Goal: Task Accomplishment & Management: Manage account settings

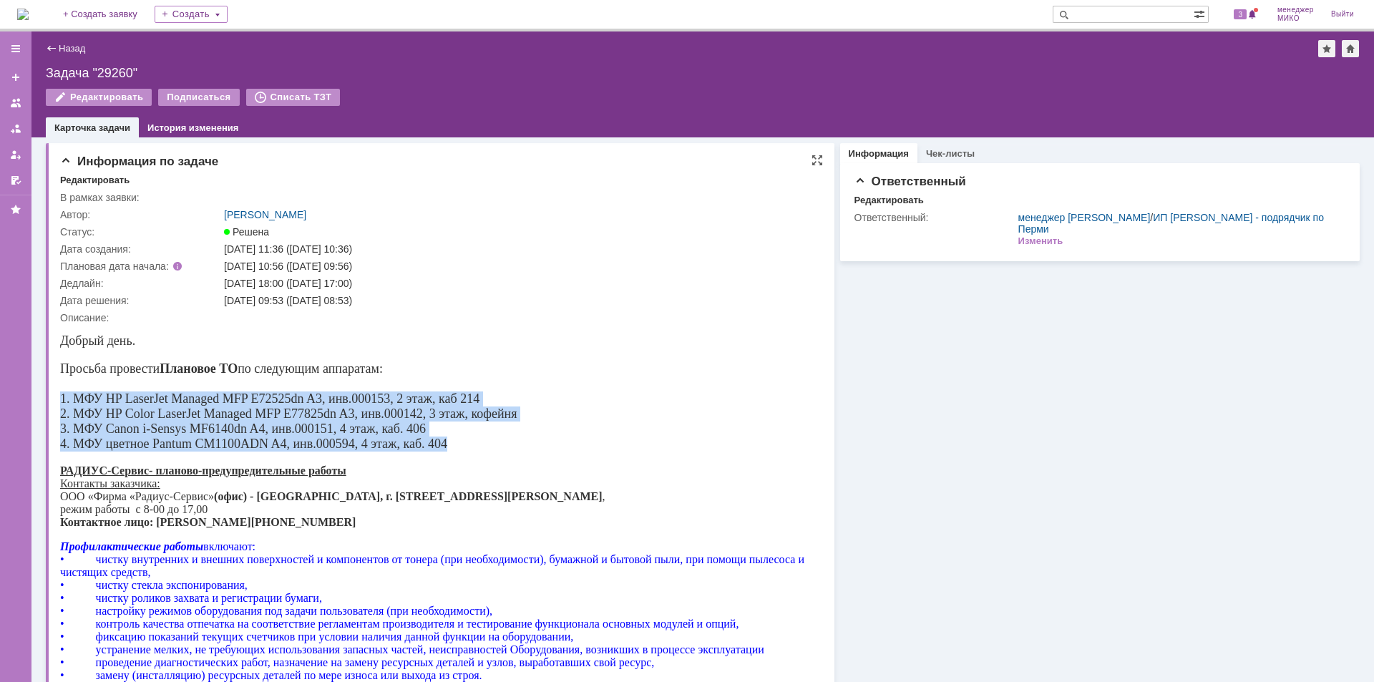
drag, startPoint x: 60, startPoint y: 399, endPoint x: 459, endPoint y: 447, distance: 401.4
click at [459, 447] on div "Добрый день. Просьба провести Плановое ТО по следующим аппаратам: 1. МФУ HP Las…" at bounding box center [434, 398] width 748 height 131
copy div "1. МФУ HP LaserJet Managed MFP E72525dn A3, инв.000153, 2 этаж, каб 214 2. МФУ …"
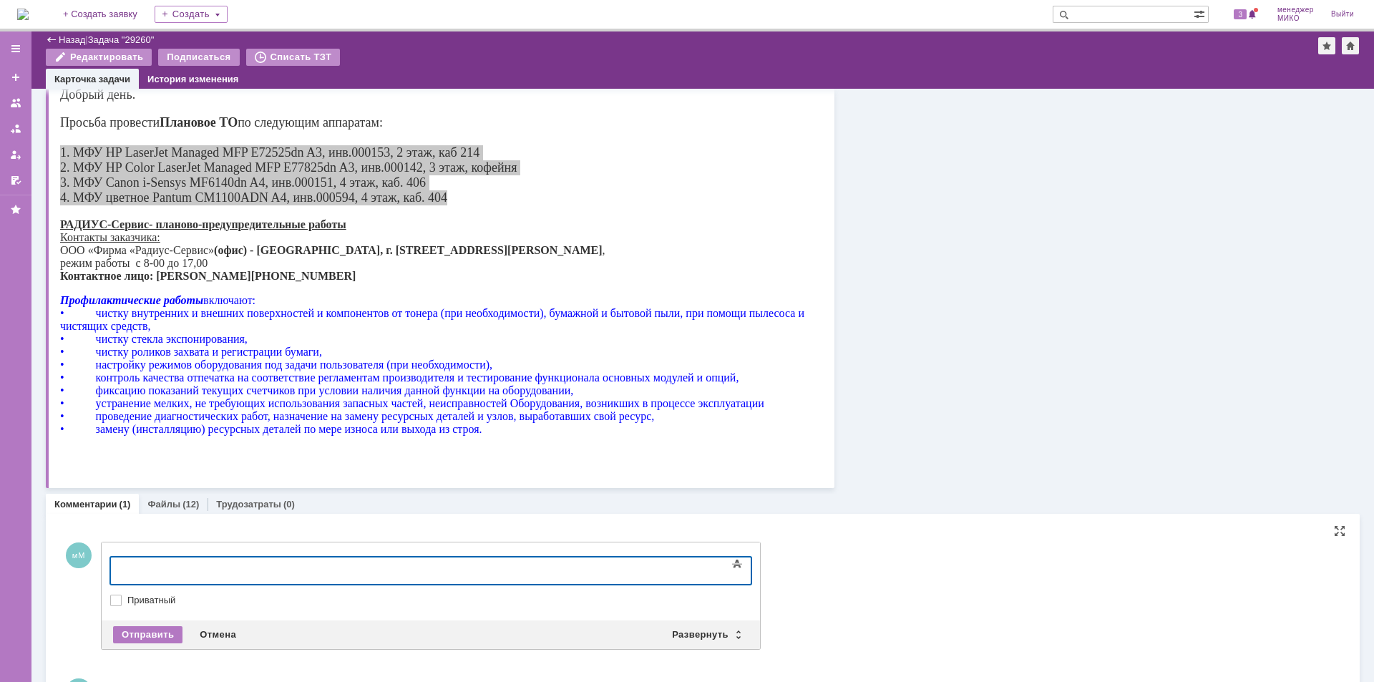
click at [269, 568] on div at bounding box center [226, 568] width 203 height 11
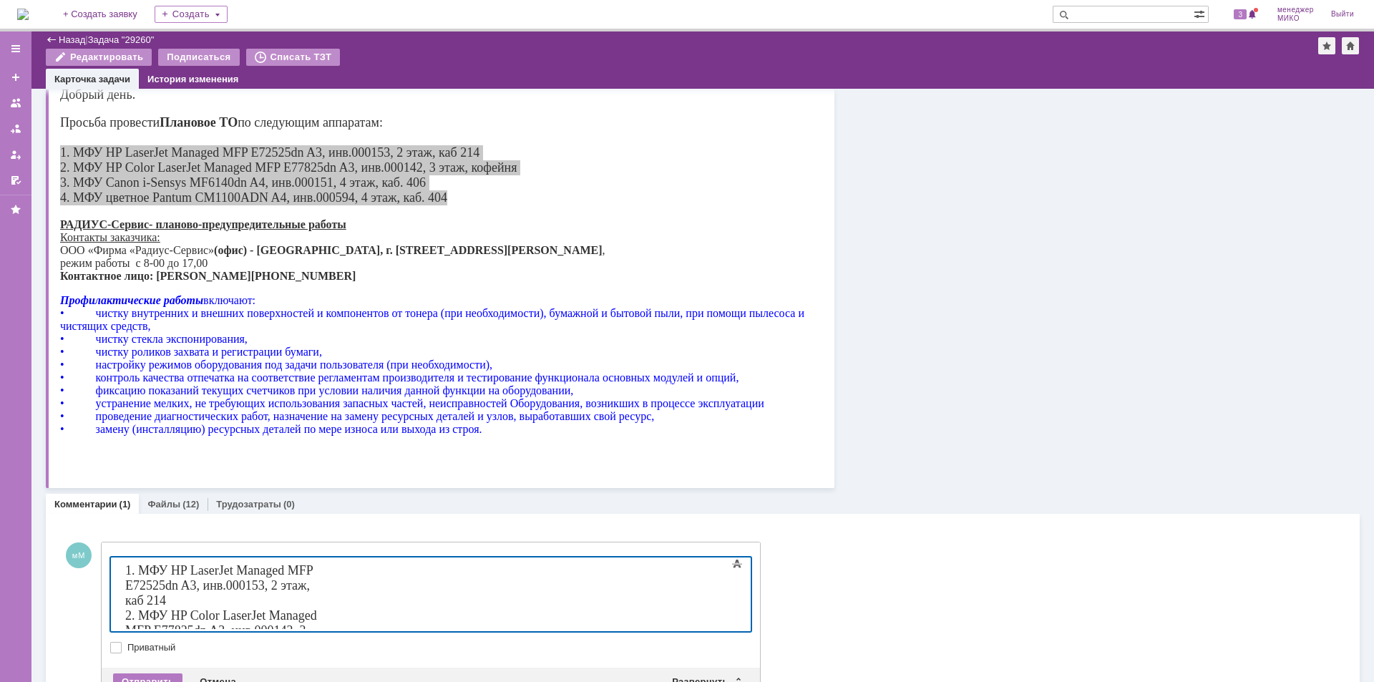
click at [328, 568] on div "1. МФУ HP LaserJet Managed MFP E72525dn A3, инв.000153, 2 этаж, каб 214" at bounding box center [226, 585] width 203 height 45
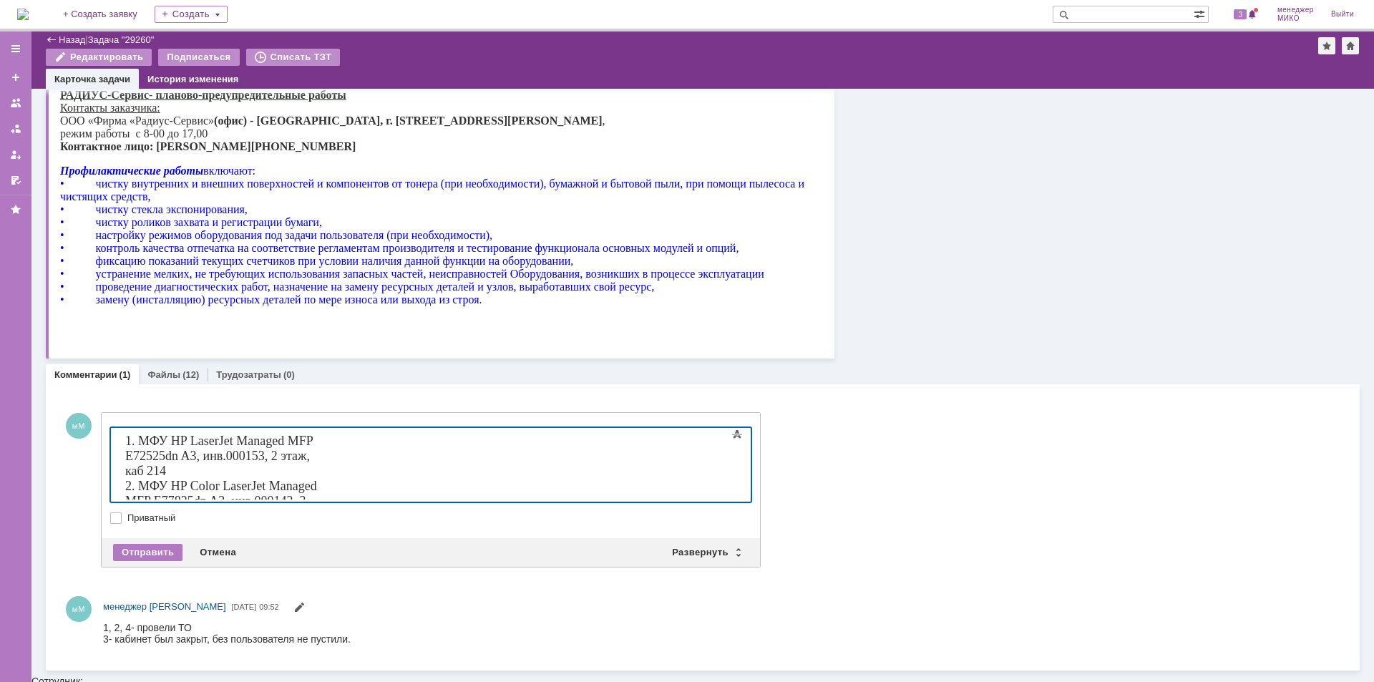
scroll to position [320, 0]
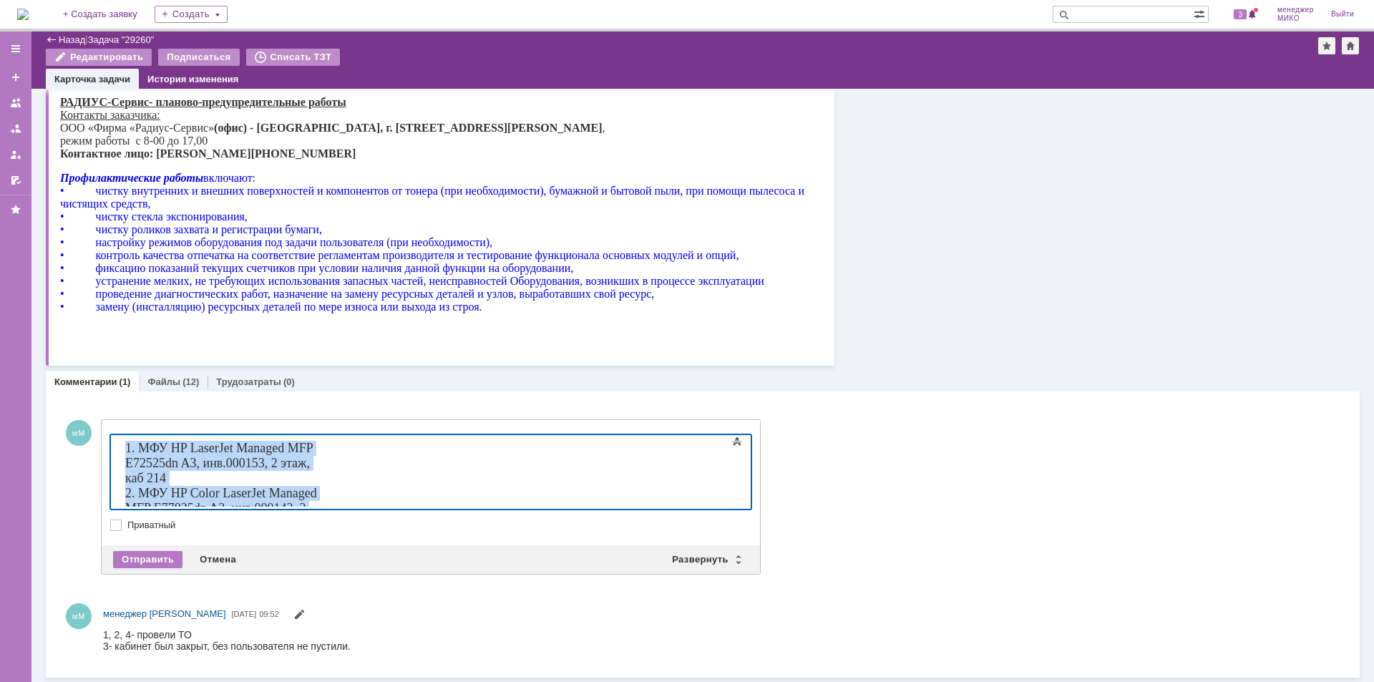
drag, startPoint x: 518, startPoint y: 496, endPoint x: 109, endPoint y: 436, distance: 413.6
click at [119, 436] on html "1. МФУ HP LaserJet Managed MFP E72525dn A3, инв.000153, 2 этаж, каб 214 2. МФУ …" at bounding box center [226, 523] width 215 height 177
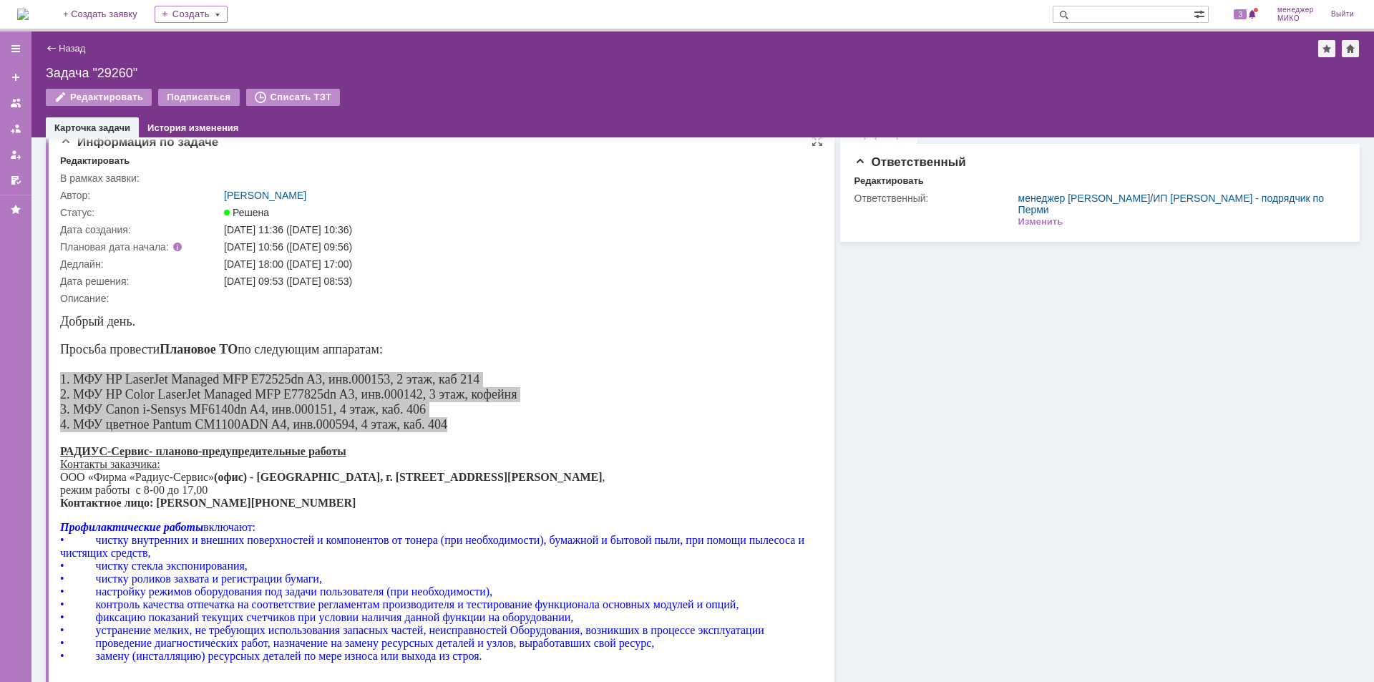
scroll to position [0, 0]
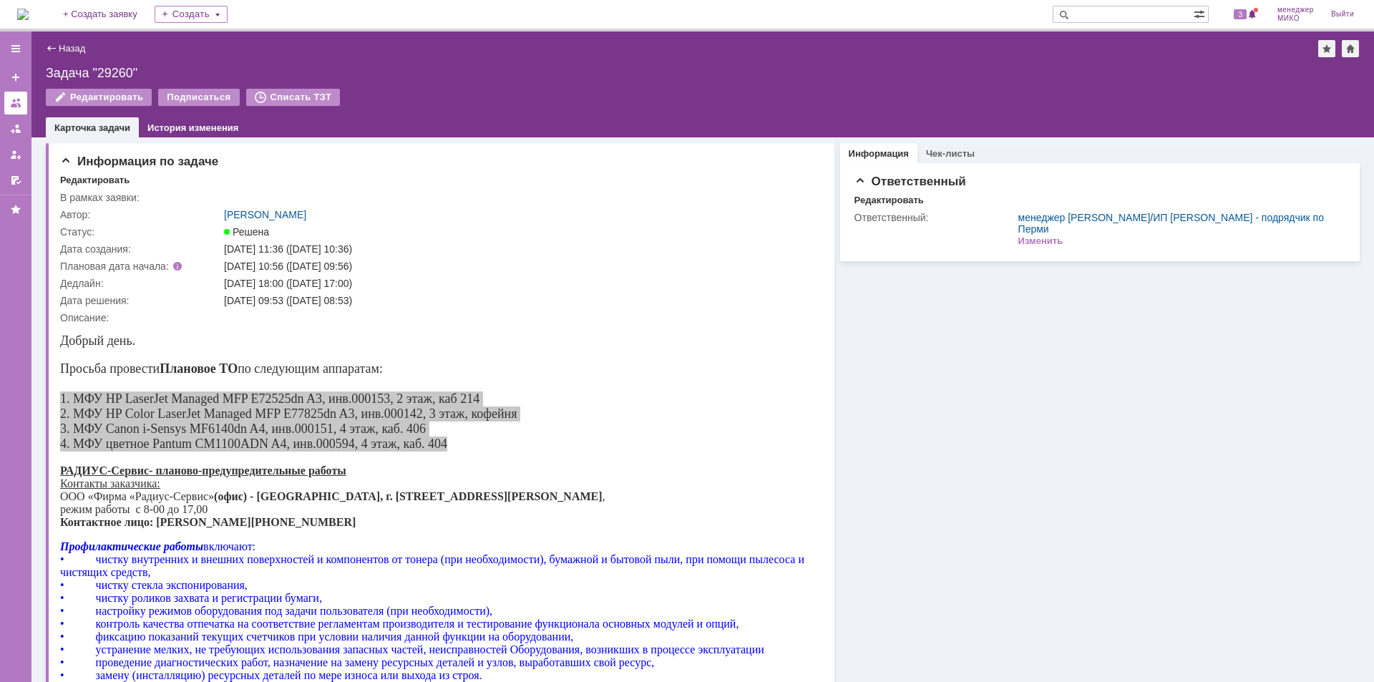
click at [21, 107] on link at bounding box center [15, 103] width 23 height 23
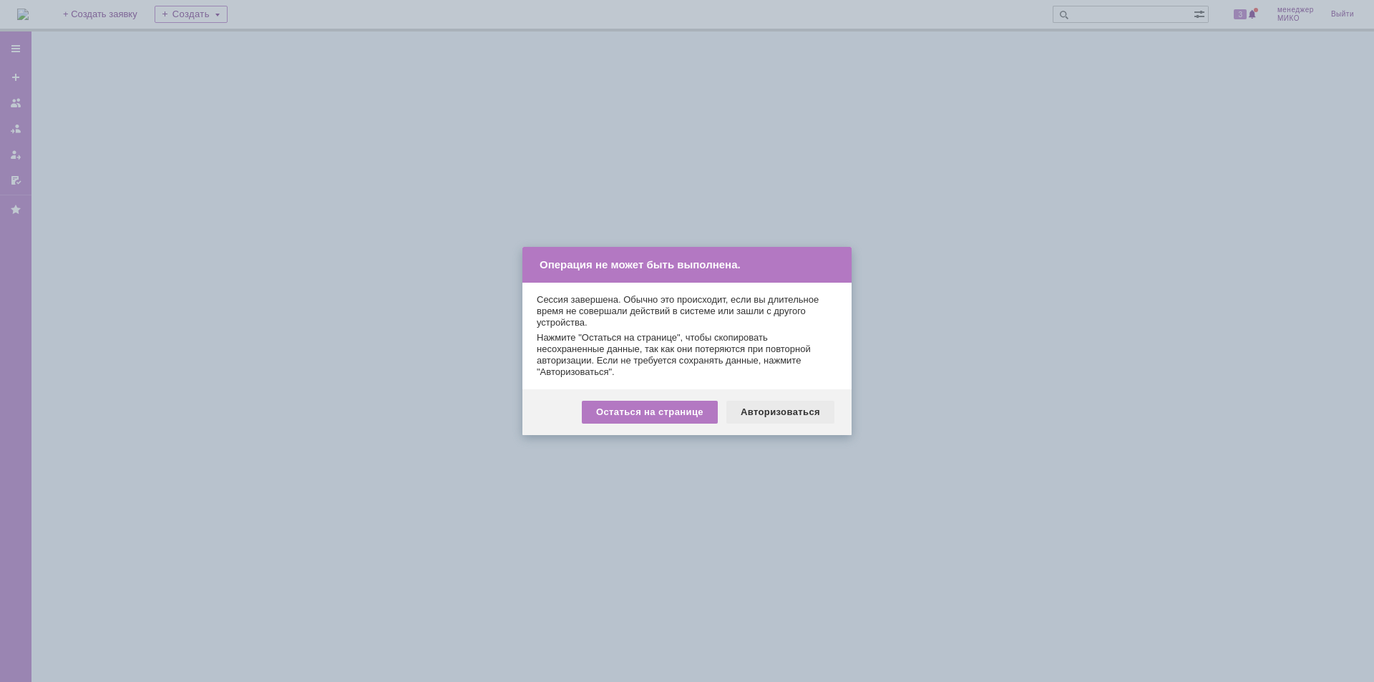
click at [785, 409] on div "Авторизоваться" at bounding box center [780, 412] width 108 height 23
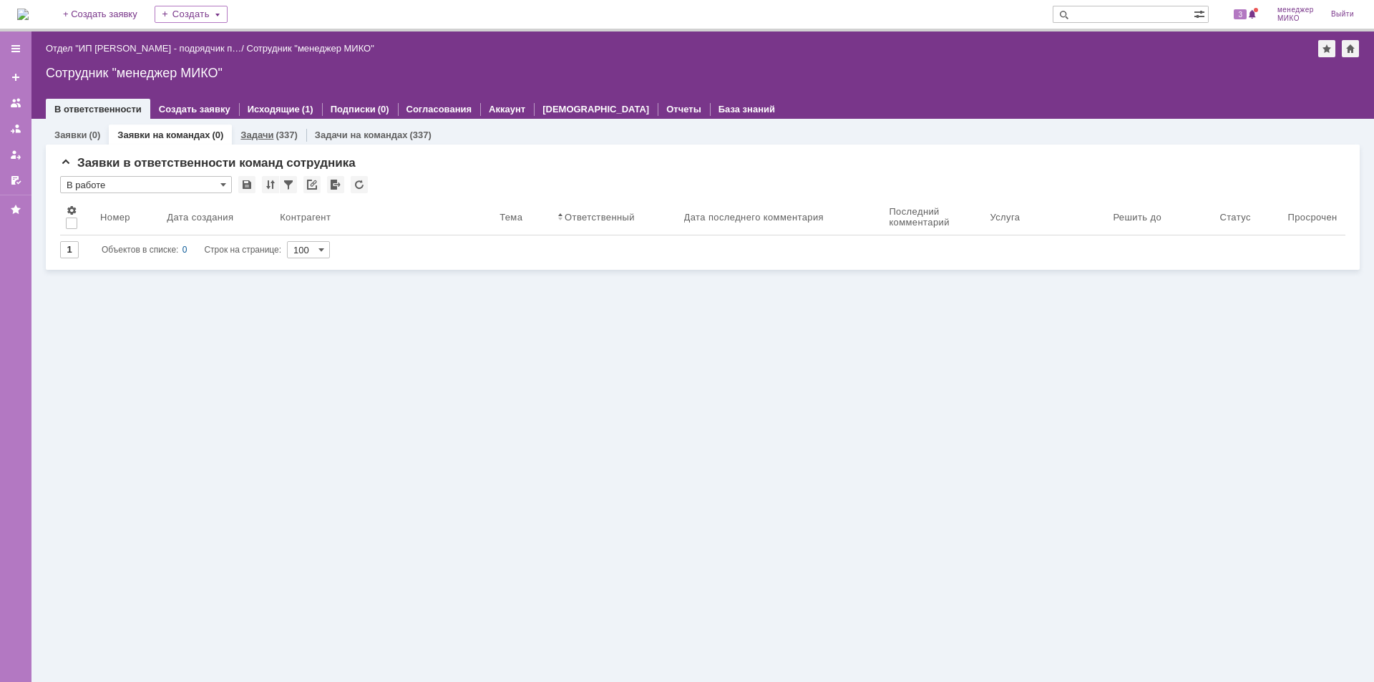
click at [265, 133] on link "Задачи" at bounding box center [256, 134] width 33 height 11
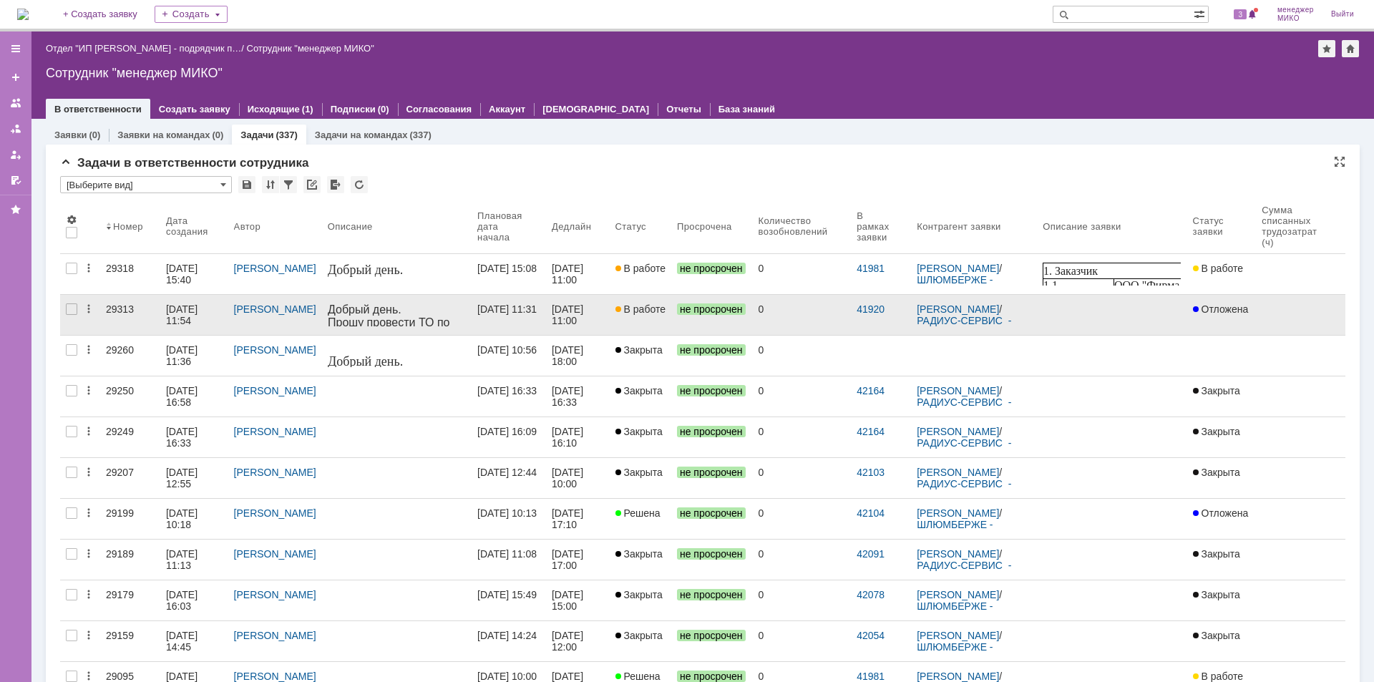
click at [124, 310] on div "29313" at bounding box center [130, 308] width 49 height 11
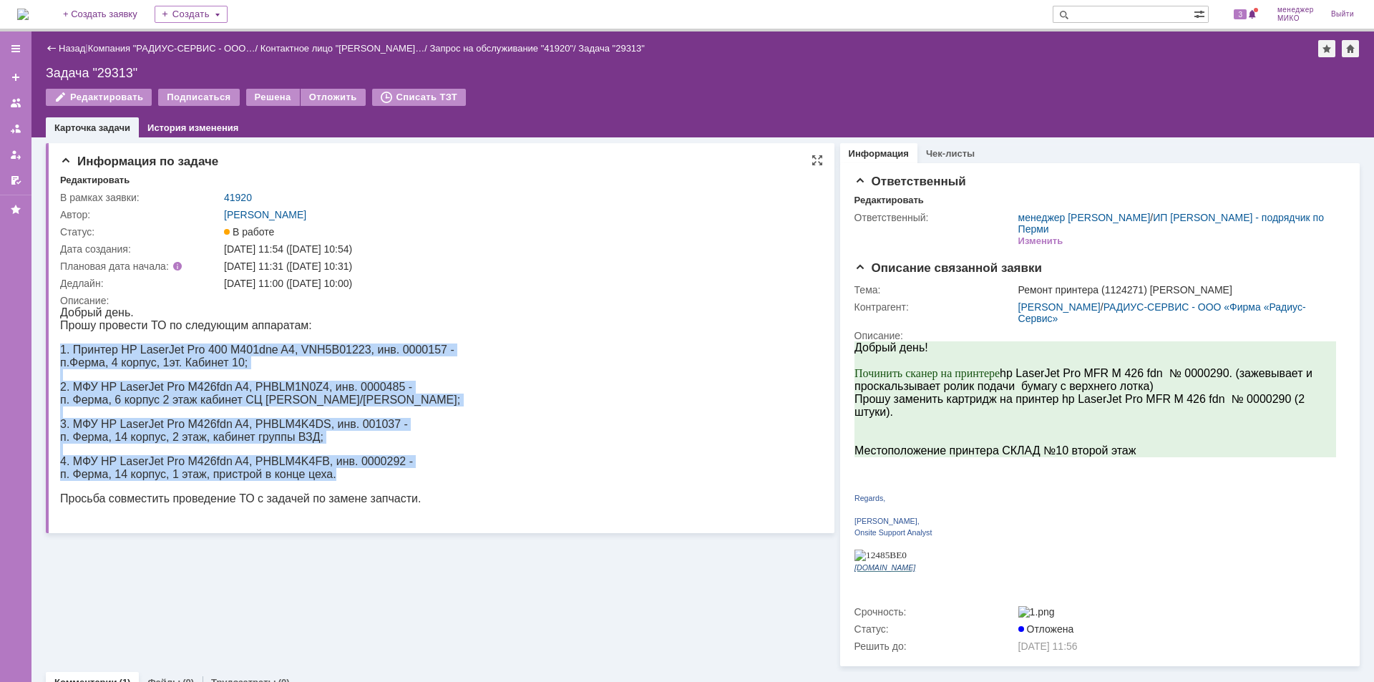
drag, startPoint x: 62, startPoint y: 348, endPoint x: 396, endPoint y: 478, distance: 358.6
click at [396, 478] on body "Добрый день. Прошу провести ТО по следующим аппаратам: 1. Принтер HP LaserJet P…" at bounding box center [260, 411] width 400 height 210
copy body "1. Принтер HP LaserJet Pro 400 M401dne A4, VNH5B01223, инв. 0000157 - п.Ферма, …"
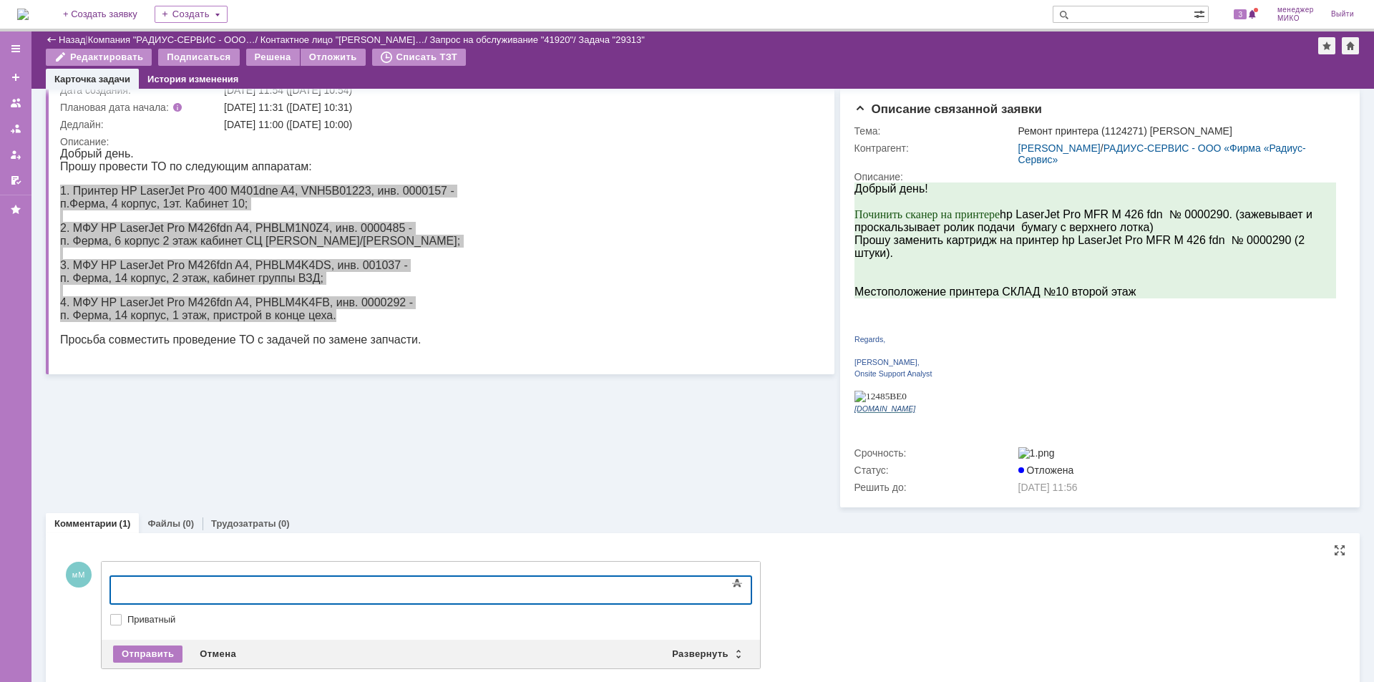
click at [321, 587] on div at bounding box center [226, 587] width 203 height 11
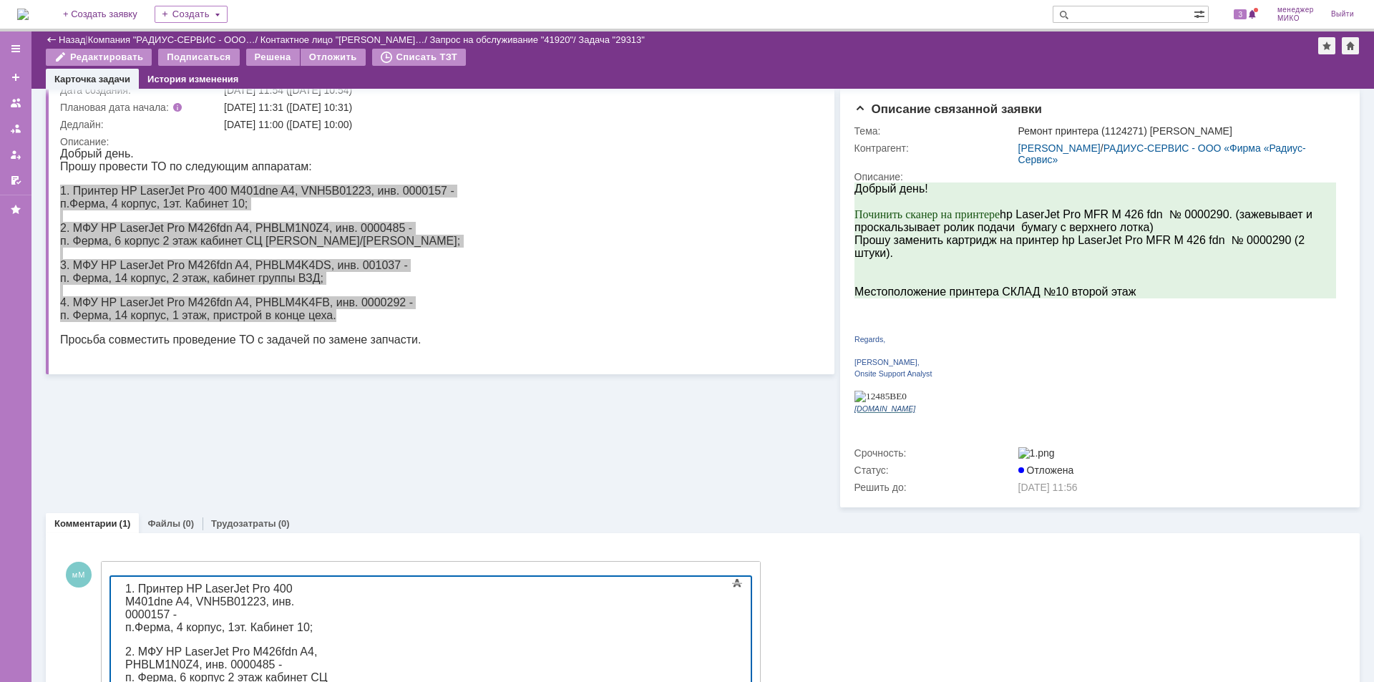
click at [328, 621] on div "п.Ферма, 4 корпус, 1эт. Кабинет 10;" at bounding box center [226, 627] width 203 height 13
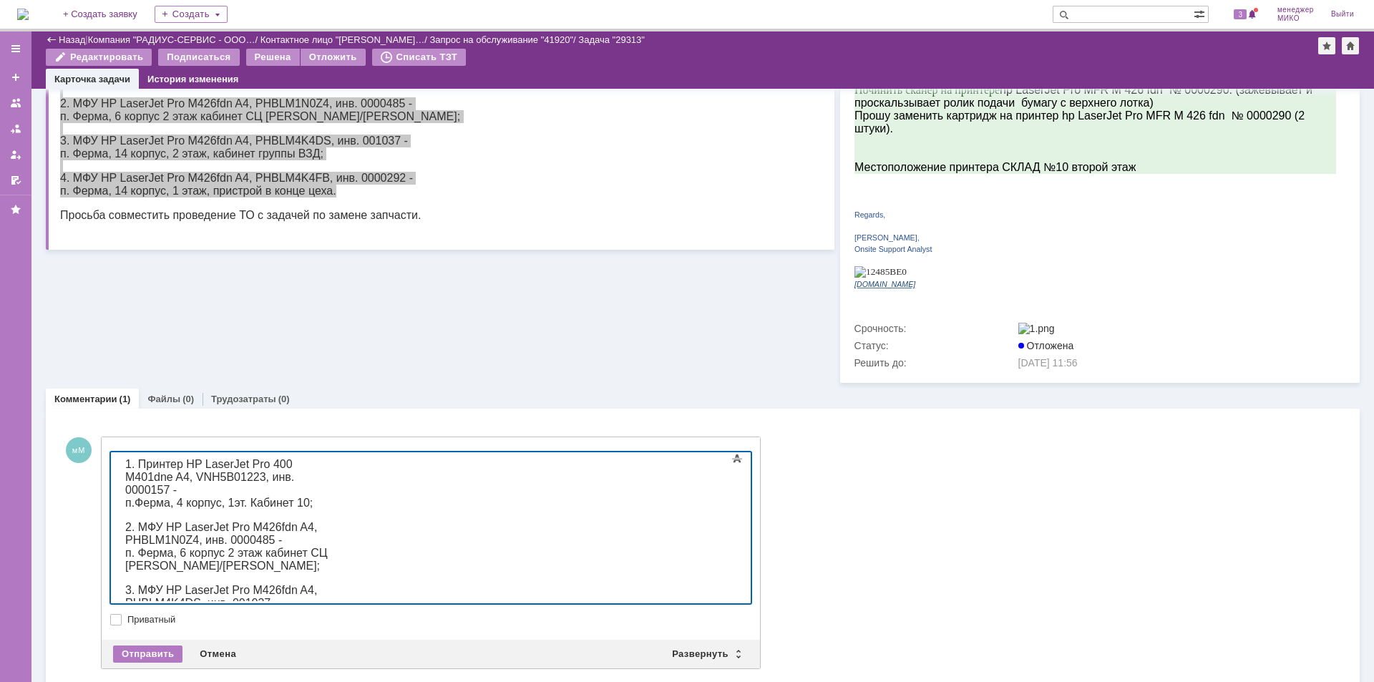
scroll to position [310, 0]
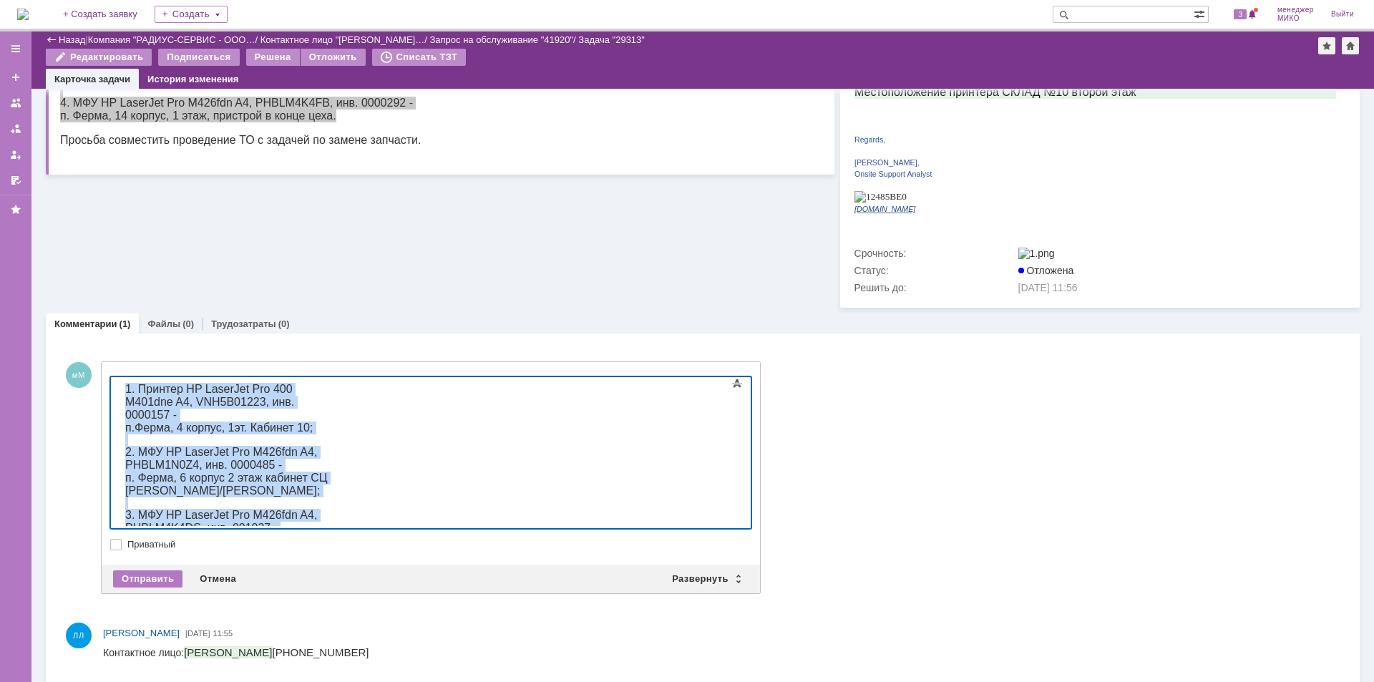
drag, startPoint x: 125, startPoint y: 386, endPoint x: 473, endPoint y: 522, distance: 373.1
click at [334, 522] on body "1. Принтер HP LaserJet Pro 400 M401dne A4, VNH5B01223, инв. 0000157 - п.Ферма, …" at bounding box center [226, 503] width 215 height 252
copy body "1. Принтер HP LaserJet Pro 400 M401dne A4, VNH5B01223, инв. 0000157 - п.Ферма, …"
click at [328, 421] on div "п.Ферма, 4 корпус, 1эт. Кабинет 10;" at bounding box center [226, 427] width 203 height 13
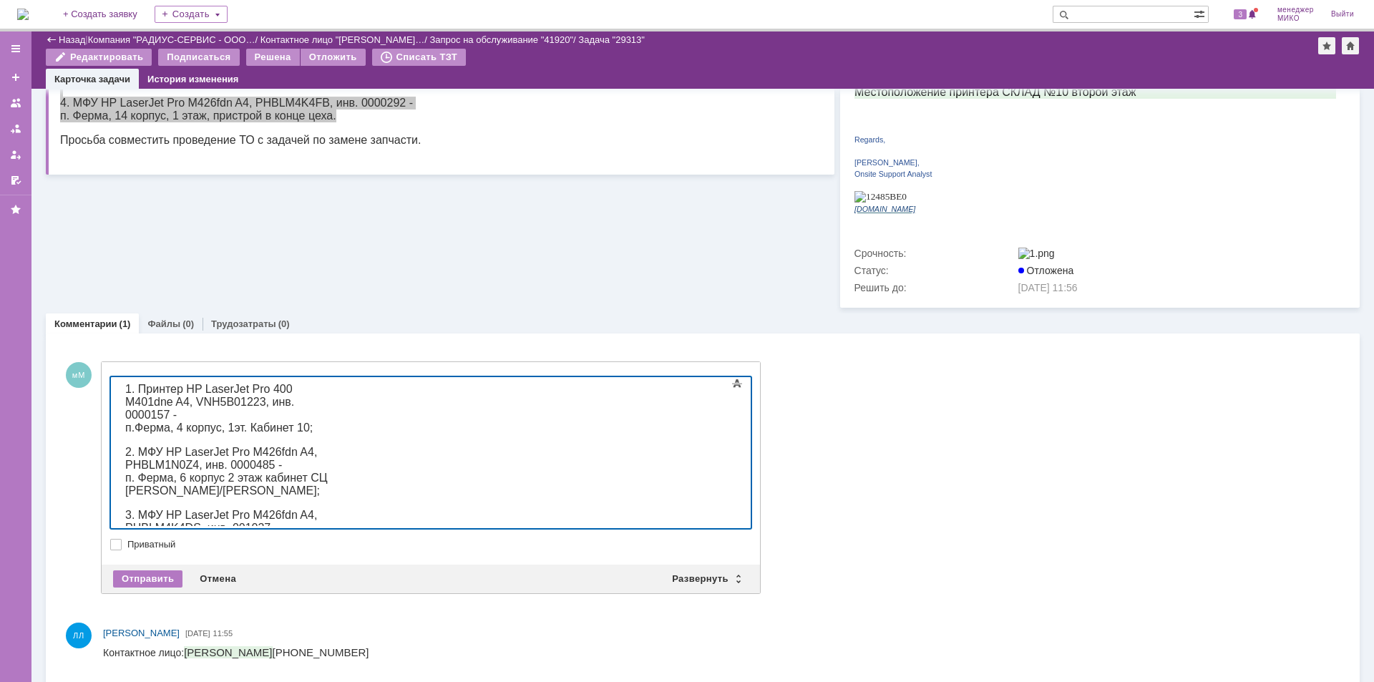
click at [313, 421] on span "п.Ферма, 4 корпус, 1эт. Кабинет 10;" at bounding box center [218, 427] width 187 height 12
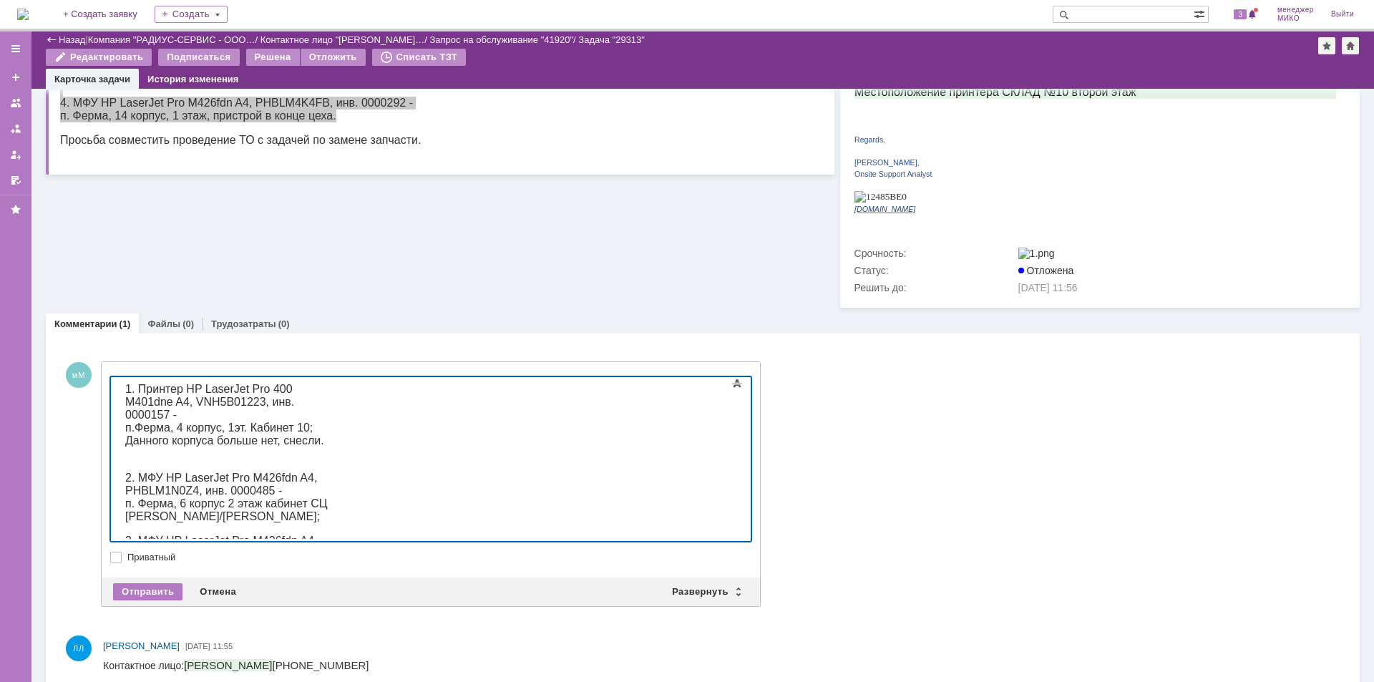
click at [328, 497] on div "п. Ферма, 6 корпус 2 этаж кабинет СЦ [PERSON_NAME]/[PERSON_NAME];" at bounding box center [226, 510] width 203 height 26
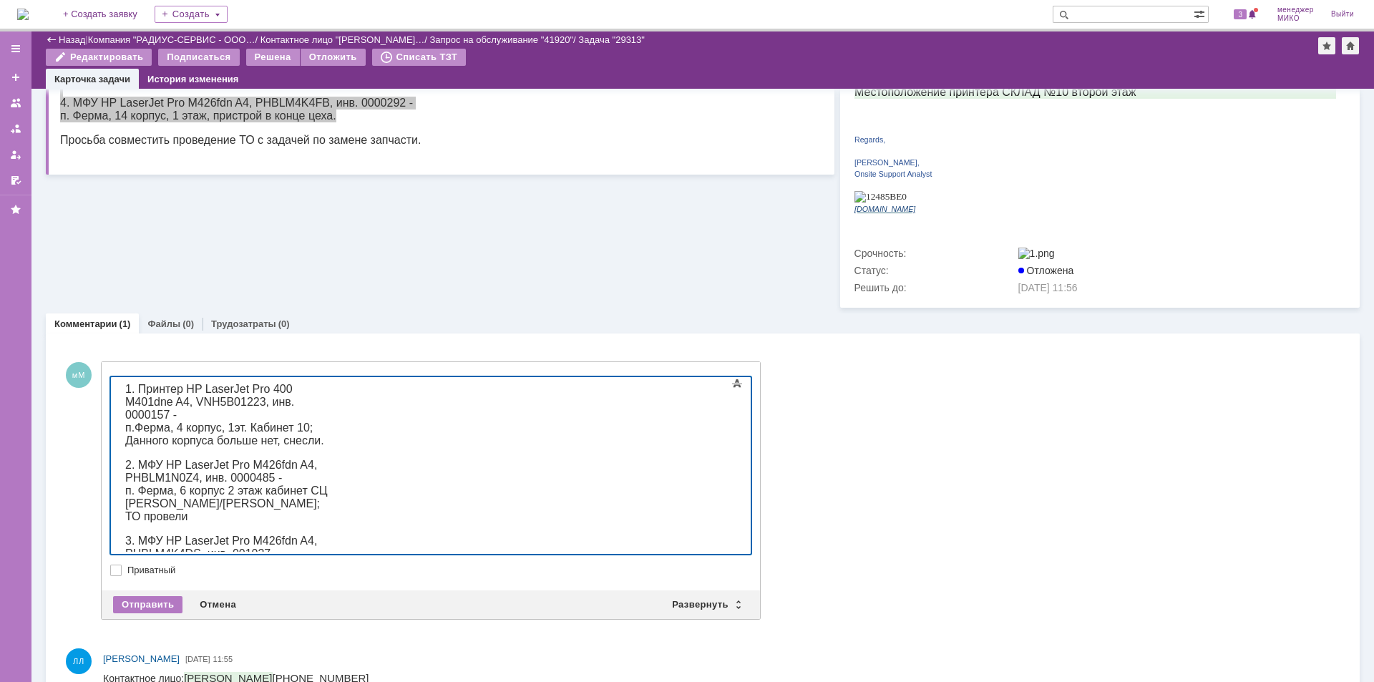
click at [328, 560] on div "п. Ферма, 14 корпус, 2 этаж, кабинет группы ВЗД;" at bounding box center [226, 573] width 203 height 26
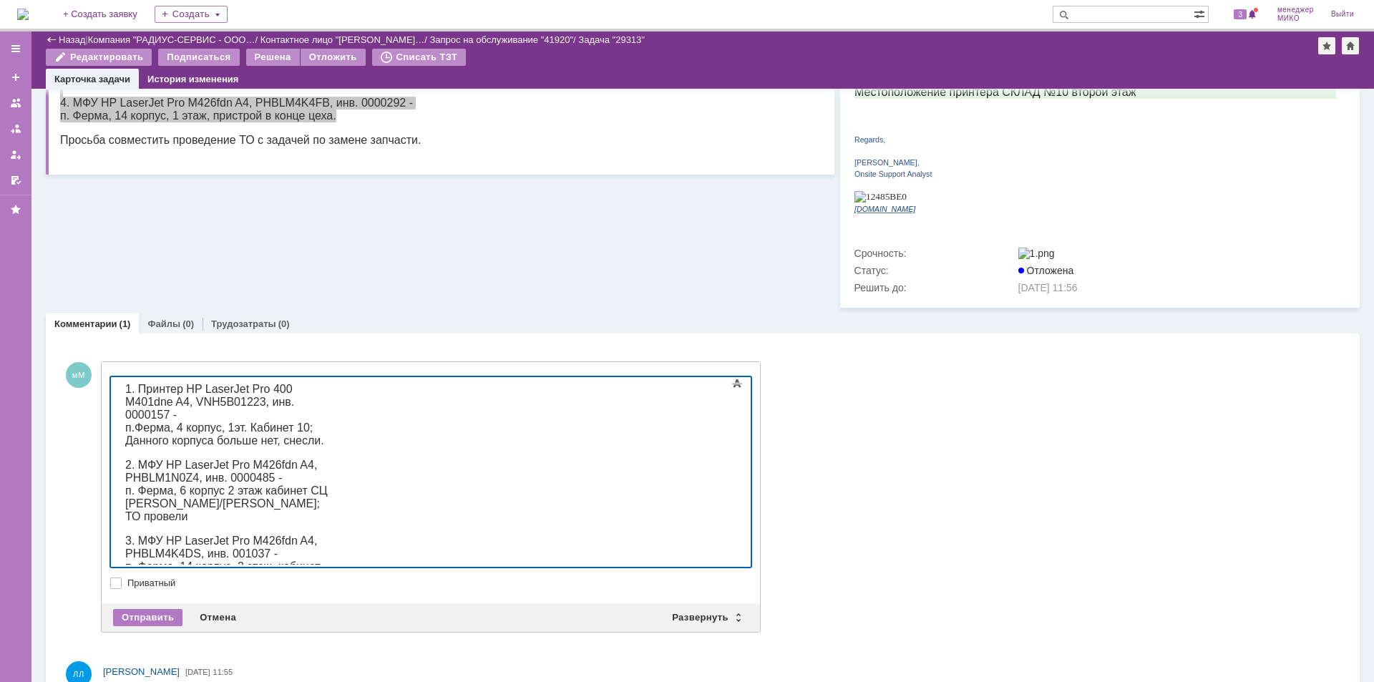
click at [313, 421] on span "п.Ферма, 4 корпус, 1эт. Кабинет 10;" at bounding box center [218, 427] width 187 height 12
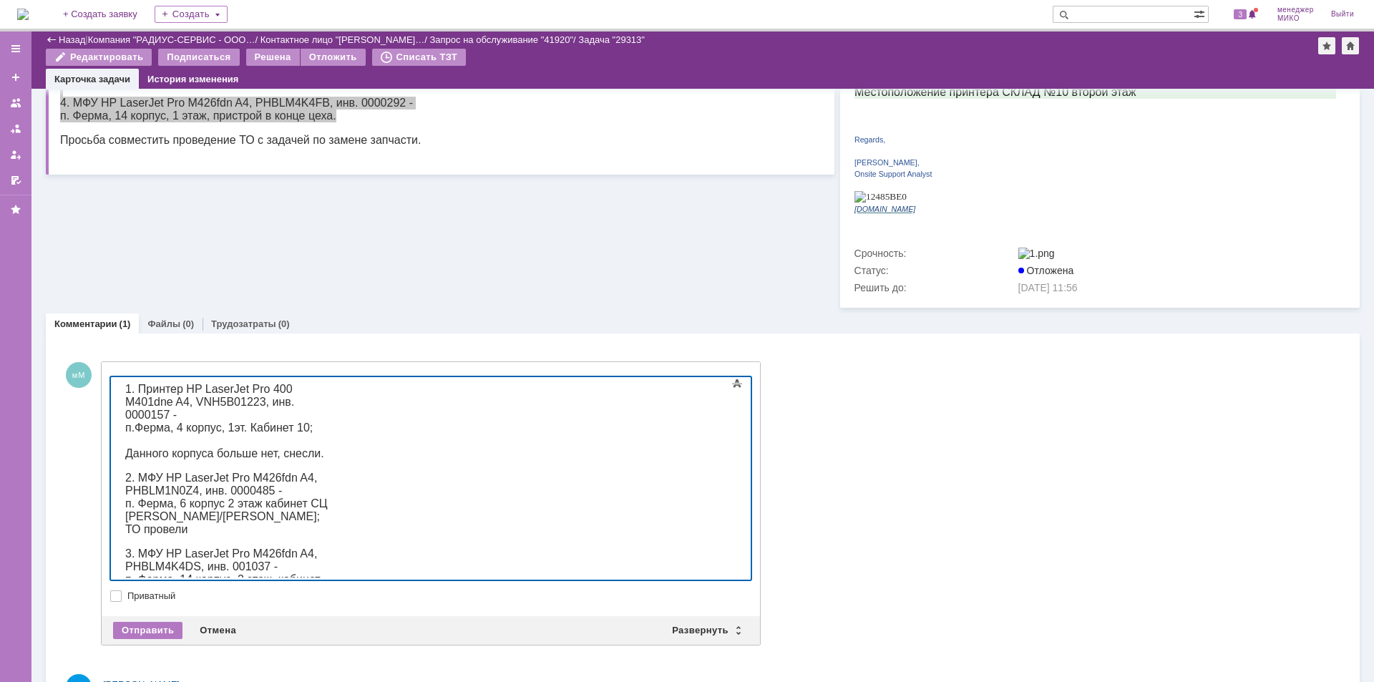
click at [328, 497] on div "п. Ферма, 6 корпус 2 этаж кабинет СЦ [PERSON_NAME]/[PERSON_NAME];" at bounding box center [226, 510] width 203 height 26
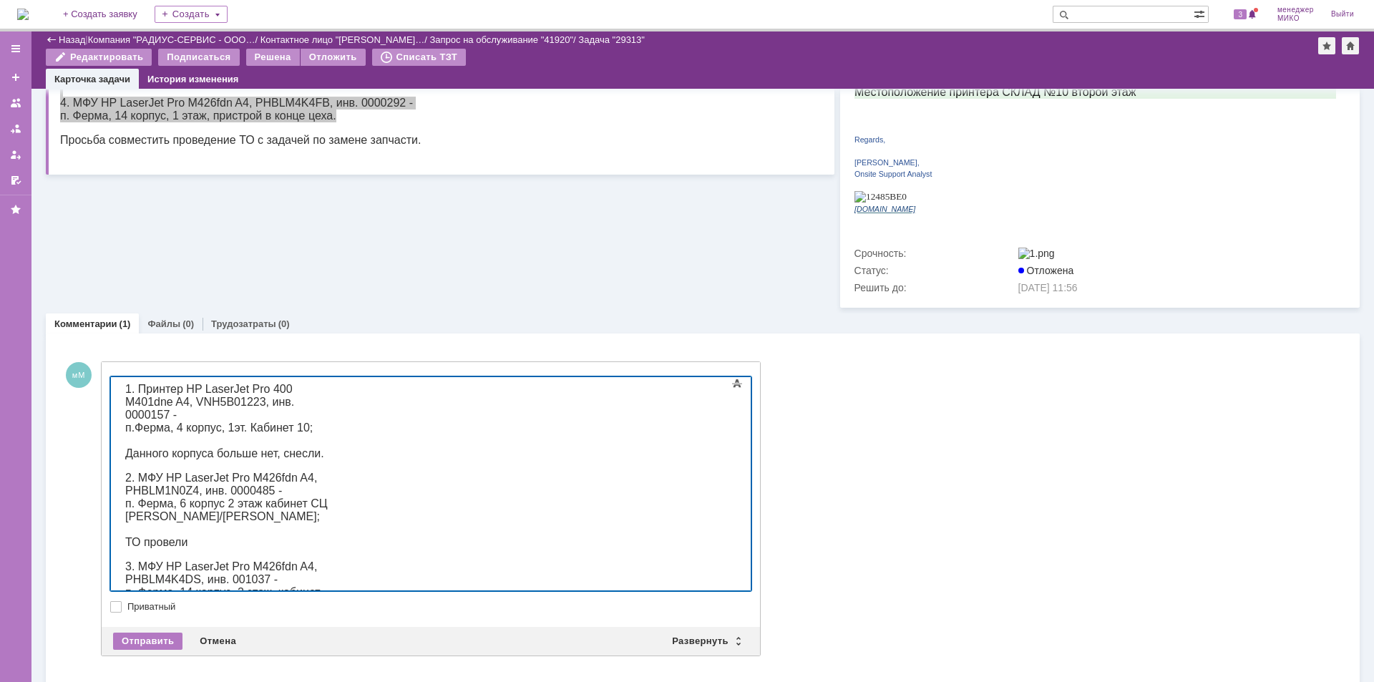
scroll to position [374, 0]
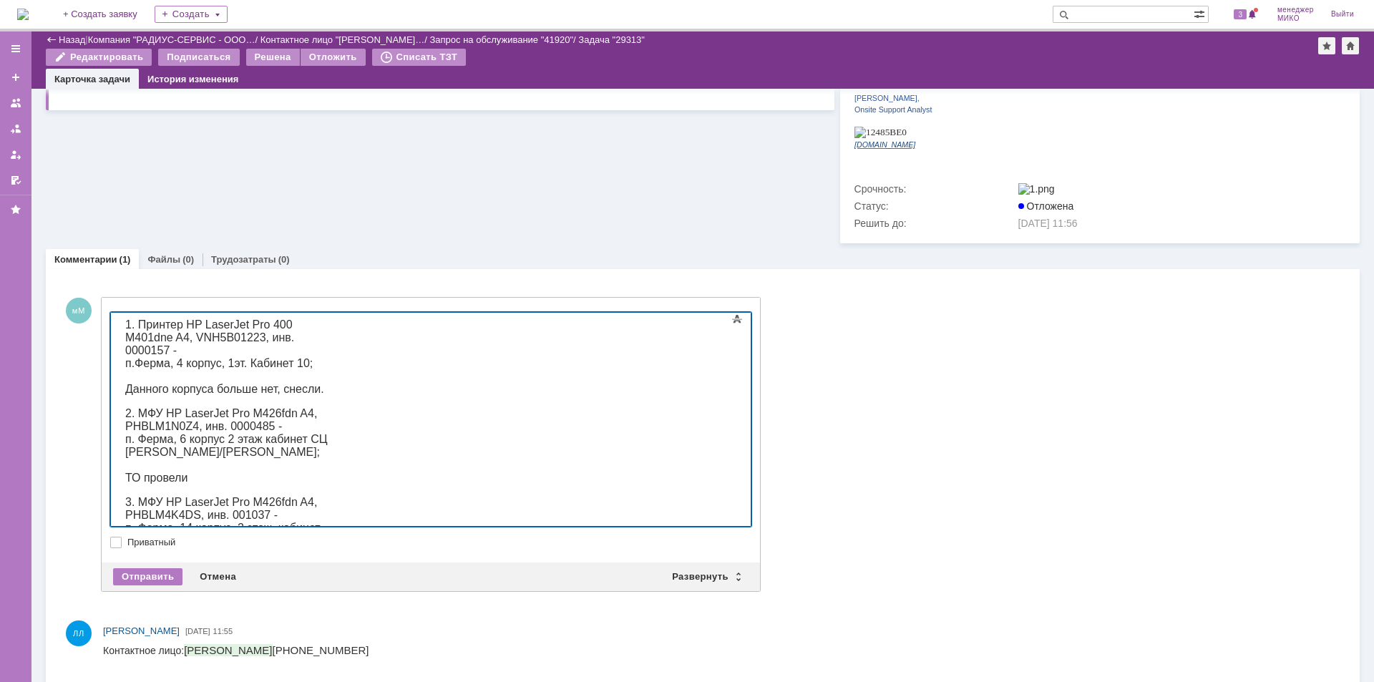
click at [328, 522] on div "п. Ферма, 14 корпус, 2 этаж, кабинет группы ВЗД;" at bounding box center [226, 535] width 203 height 26
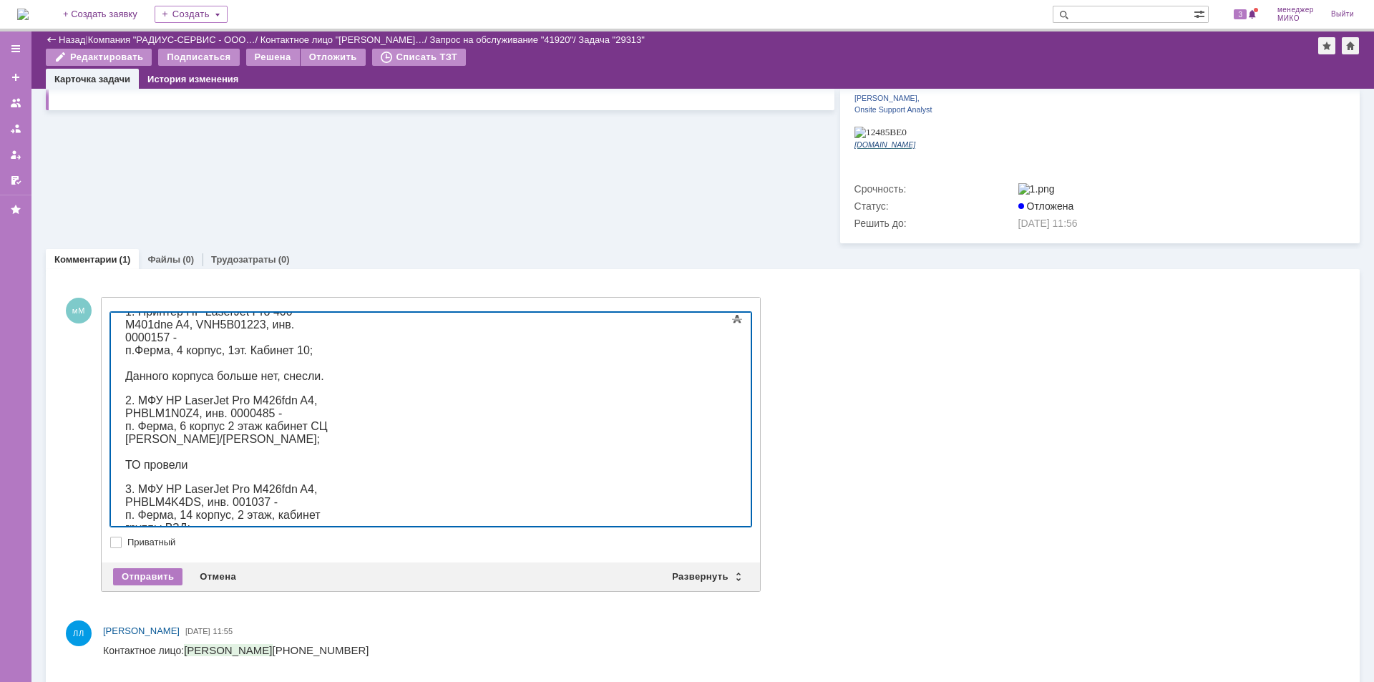
click at [328, 597] on div "п. Ферма, 14 корпус, 1 этаж, пристрой в конце цеха." at bounding box center [226, 610] width 203 height 26
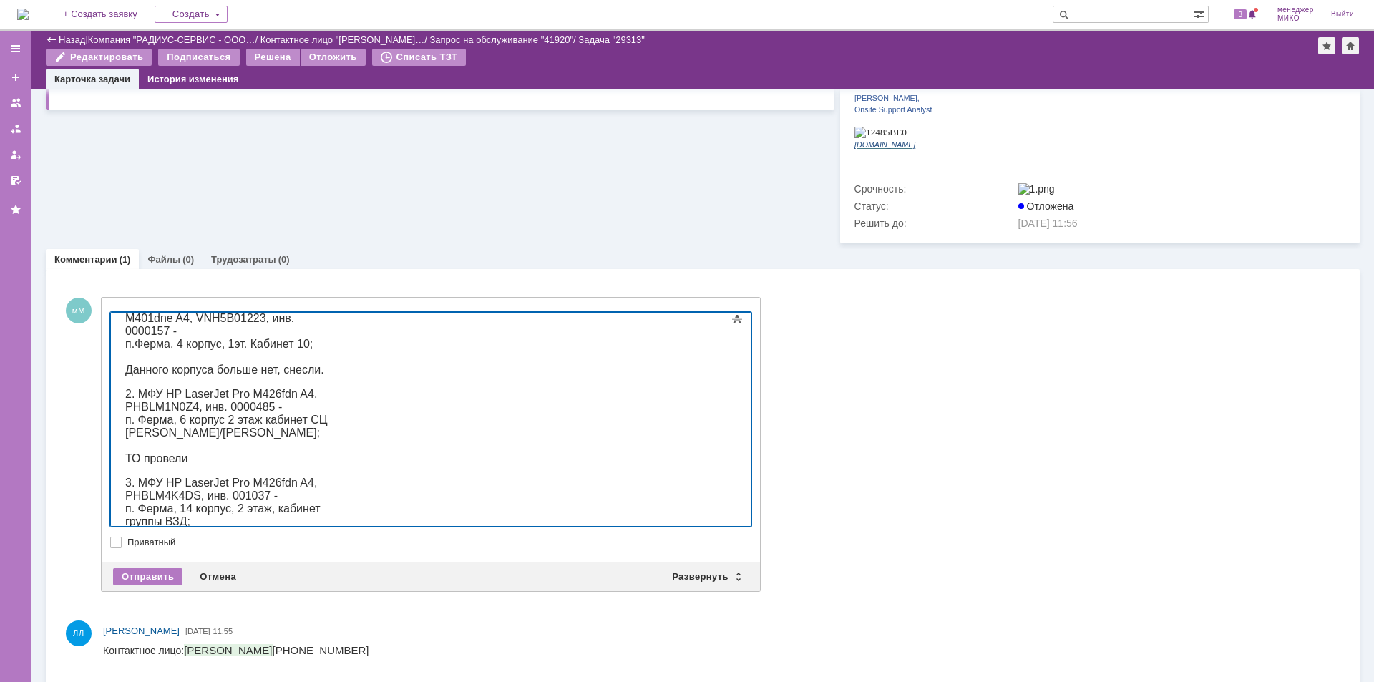
scroll to position [26, 0]
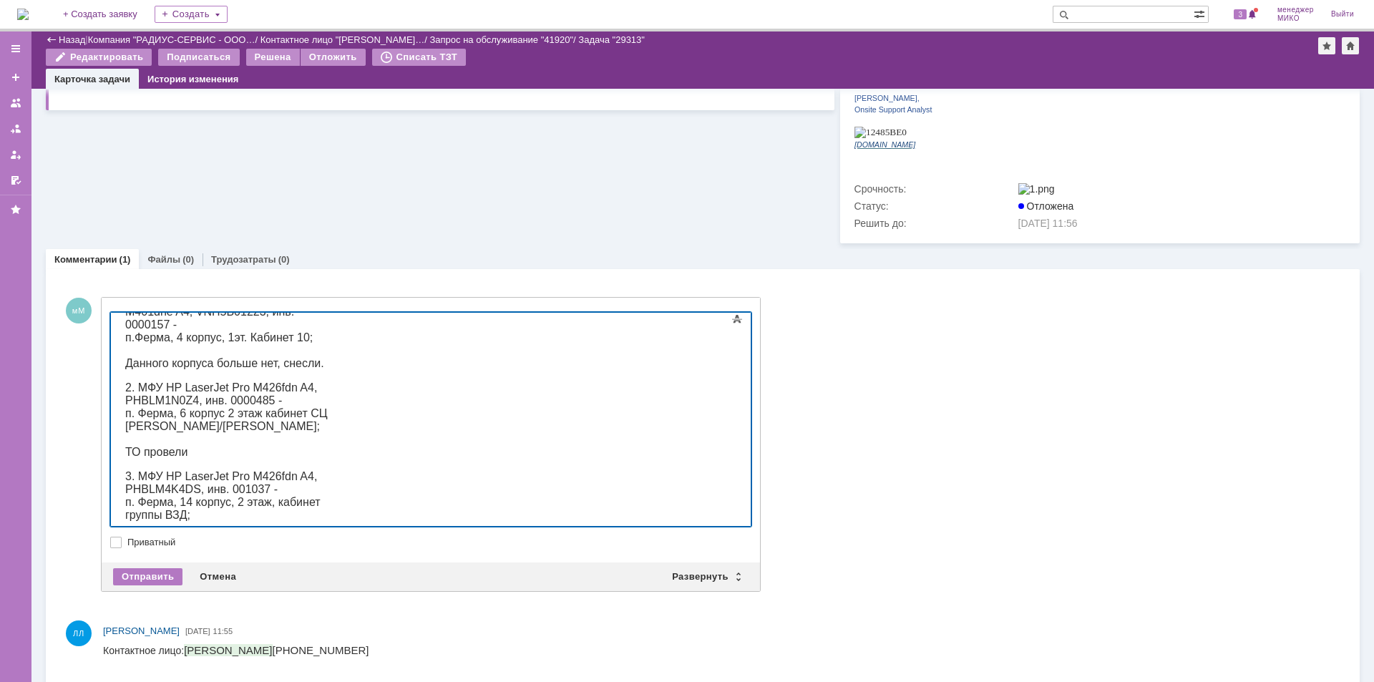
click at [328, 585] on div "п. Ферма, 14 корпус, 1 этаж, пристрой в конце цеха." at bounding box center [226, 598] width 203 height 26
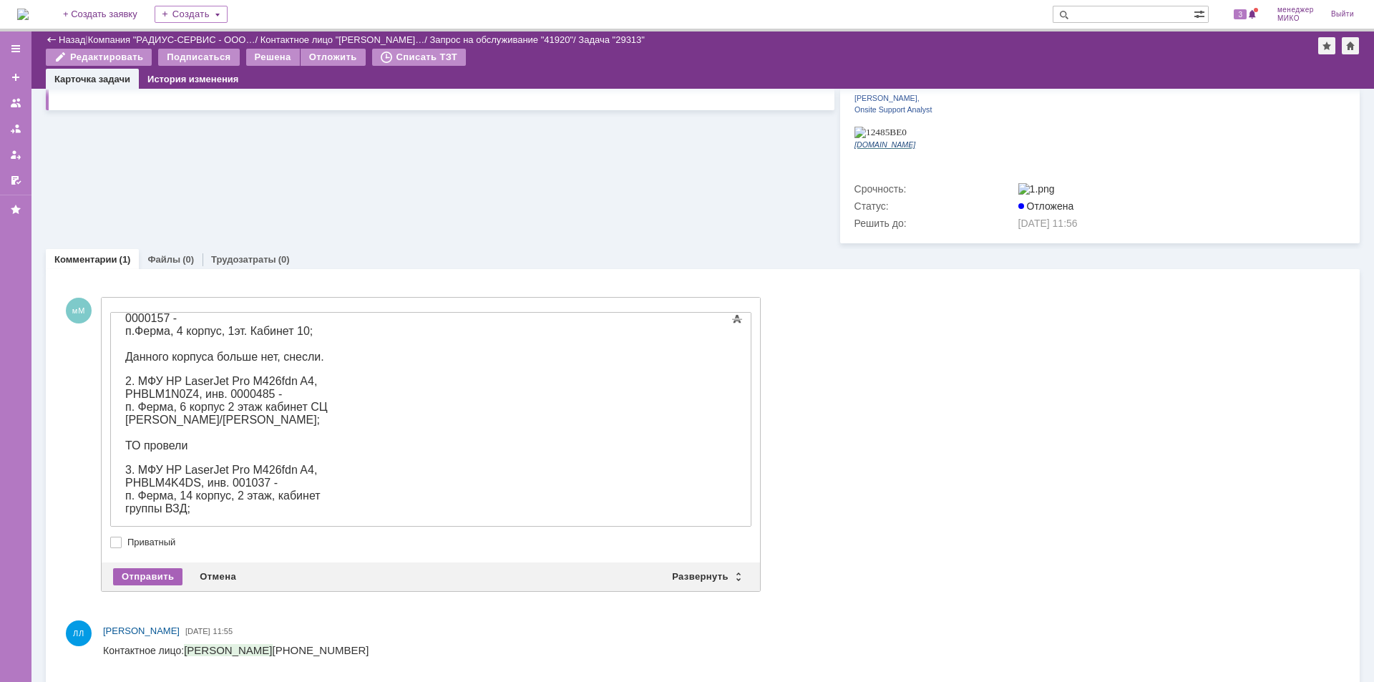
click at [144, 568] on div "Отправить" at bounding box center [147, 576] width 69 height 17
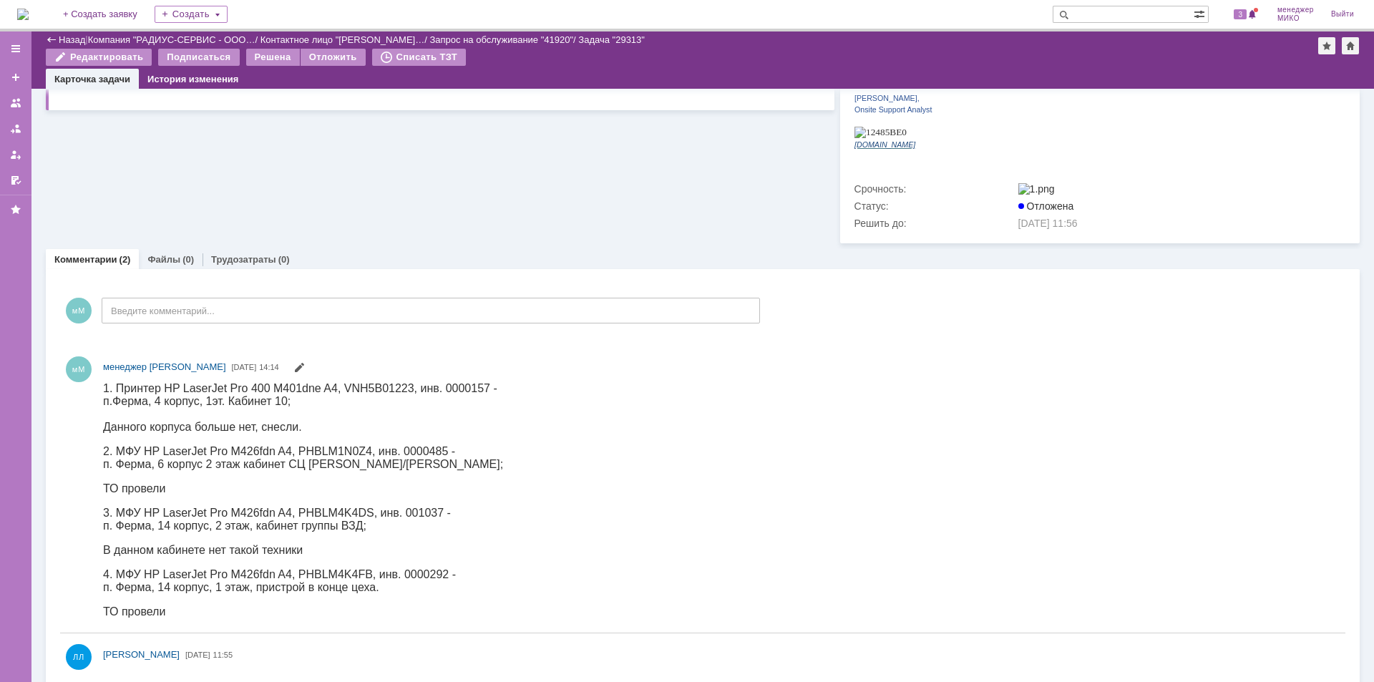
scroll to position [0, 0]
click at [160, 254] on link "Файлы" at bounding box center [163, 259] width 33 height 11
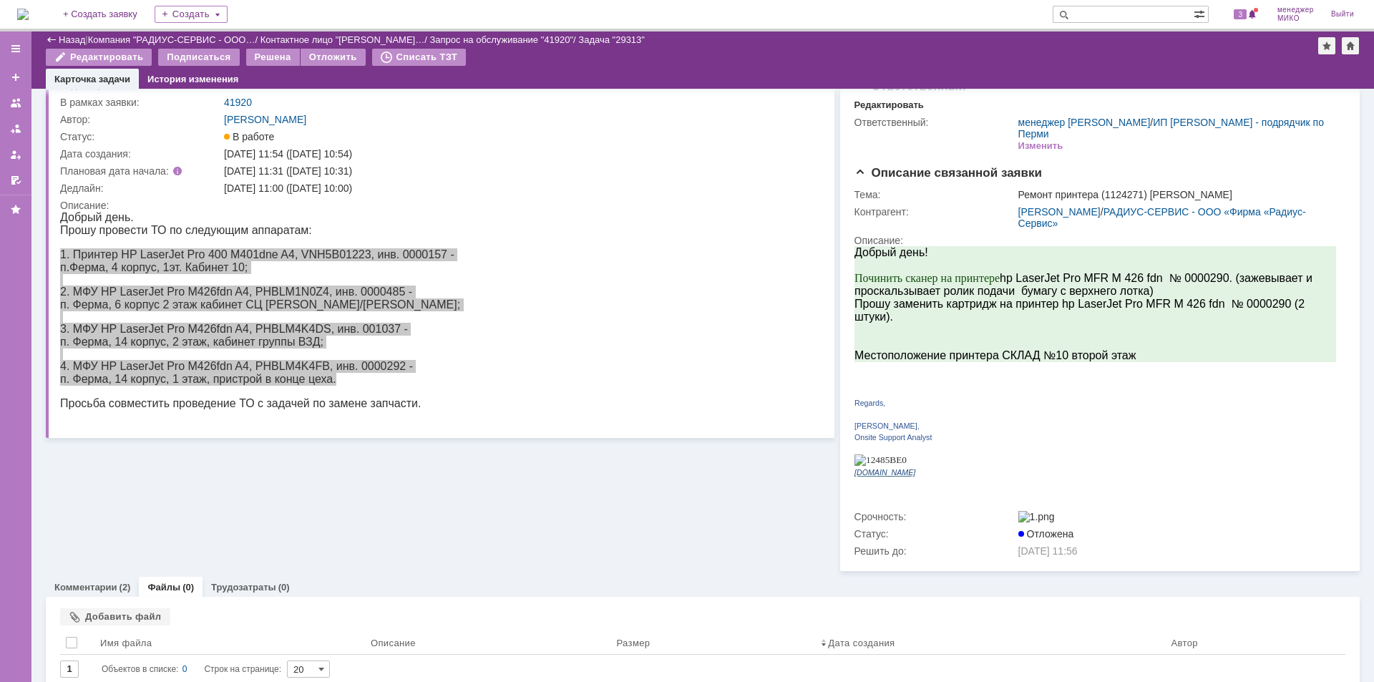
scroll to position [42, 0]
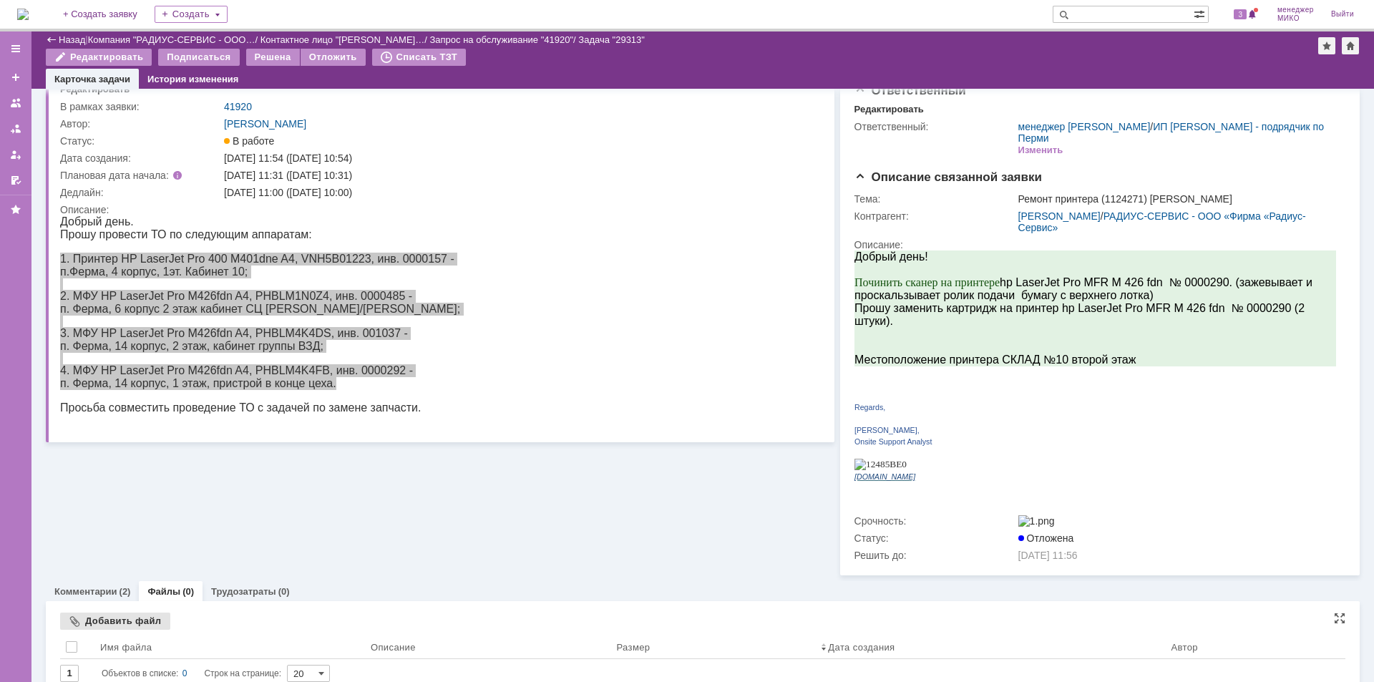
click at [128, 612] on div "Добавить файл" at bounding box center [115, 620] width 110 height 17
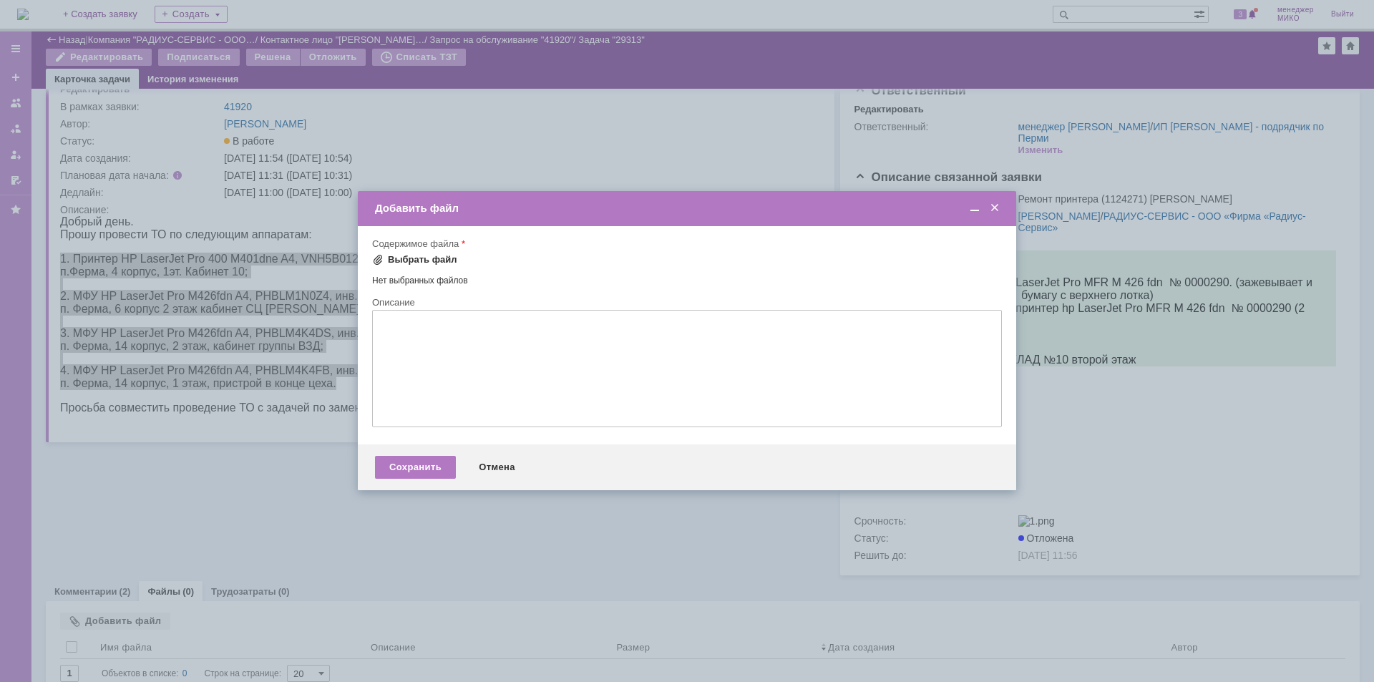
click at [435, 251] on div "Выбрать файл" at bounding box center [414, 259] width 85 height 17
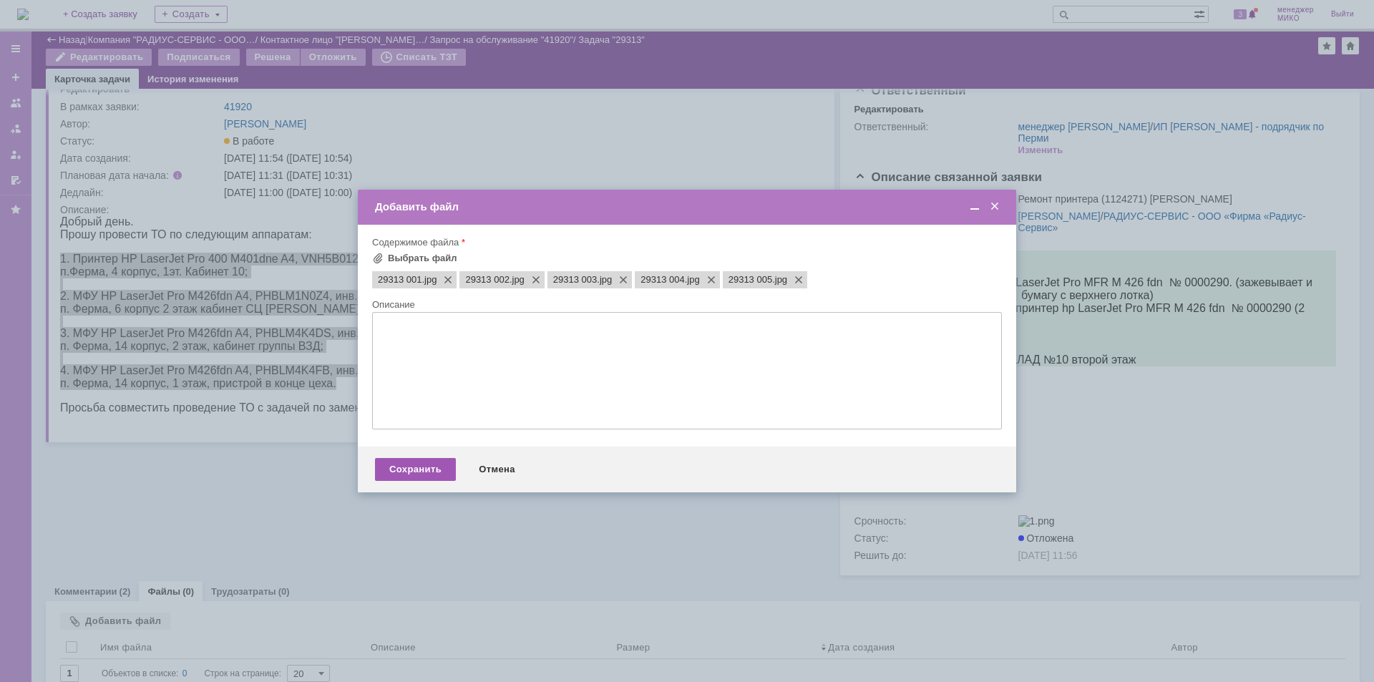
scroll to position [0, 0]
click at [429, 464] on div "Сохранить" at bounding box center [415, 469] width 81 height 23
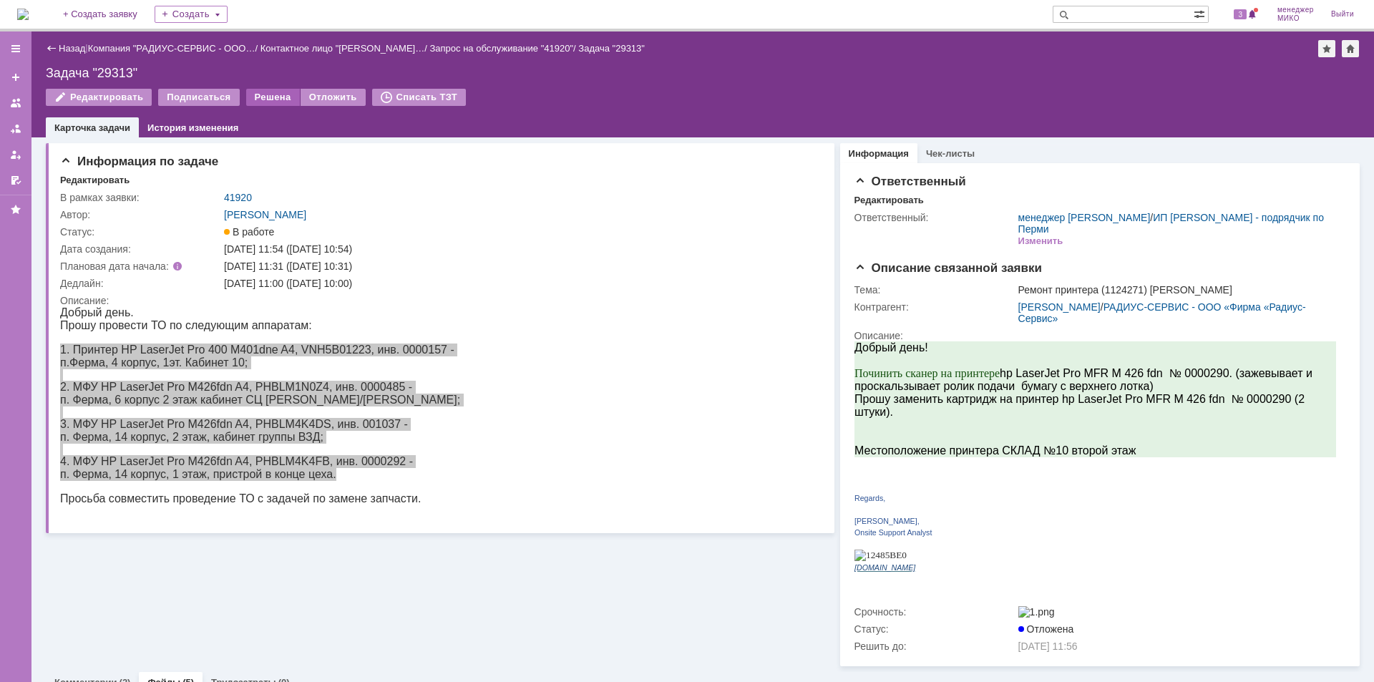
click at [263, 98] on div "Решена" at bounding box center [273, 97] width 54 height 17
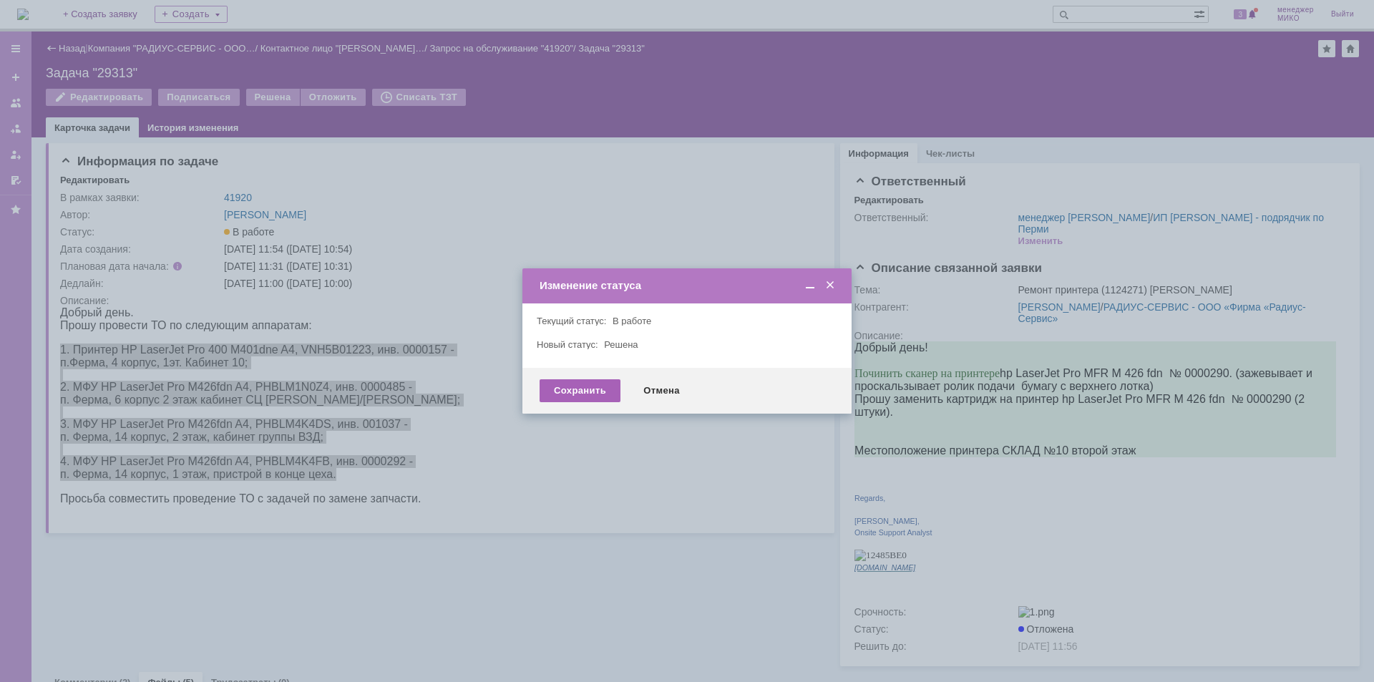
click at [582, 392] on div "Сохранить" at bounding box center [579, 390] width 81 height 23
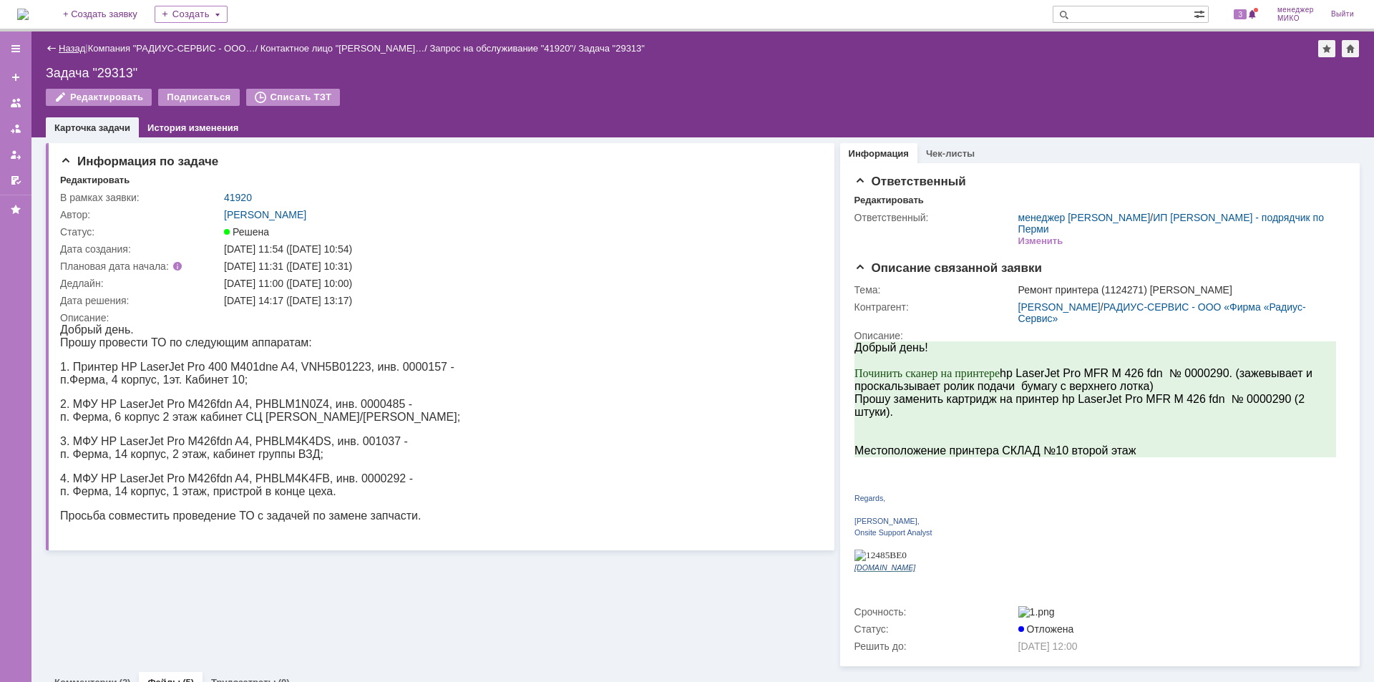
click at [65, 45] on link "Назад" at bounding box center [72, 48] width 26 height 11
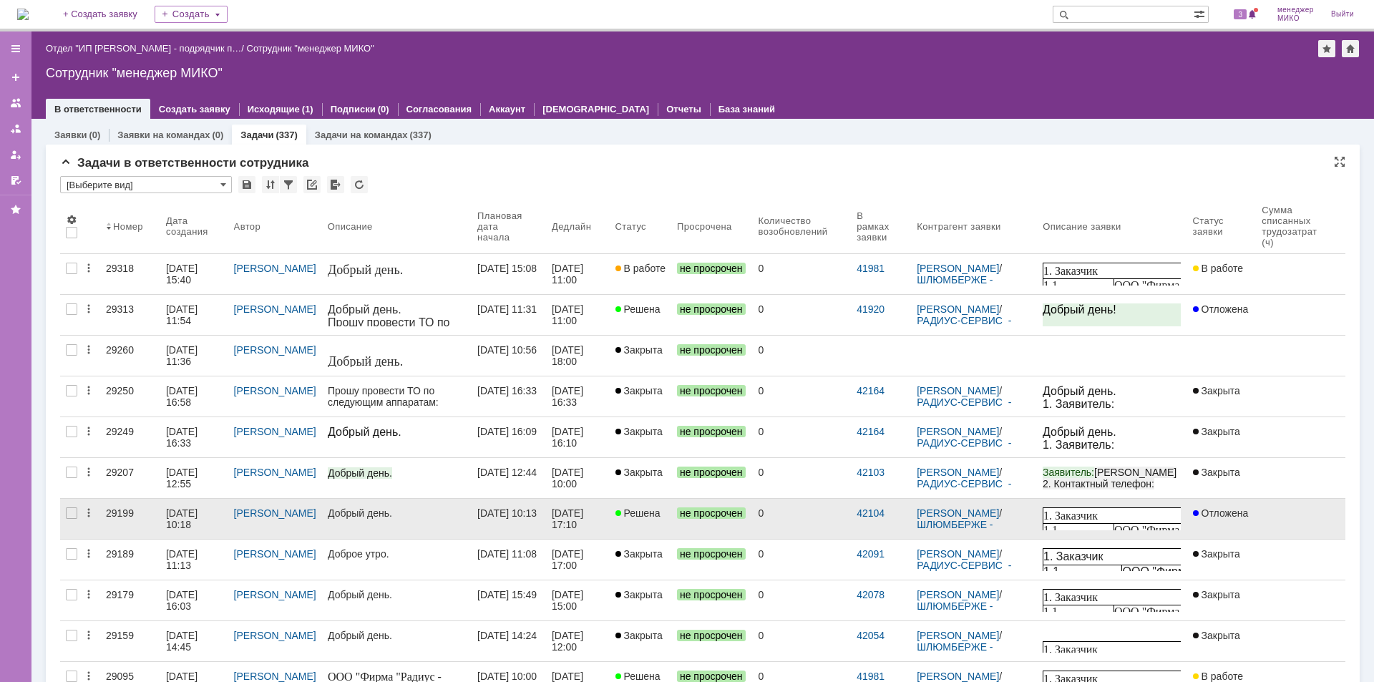
click at [117, 512] on div "29199" at bounding box center [130, 512] width 49 height 11
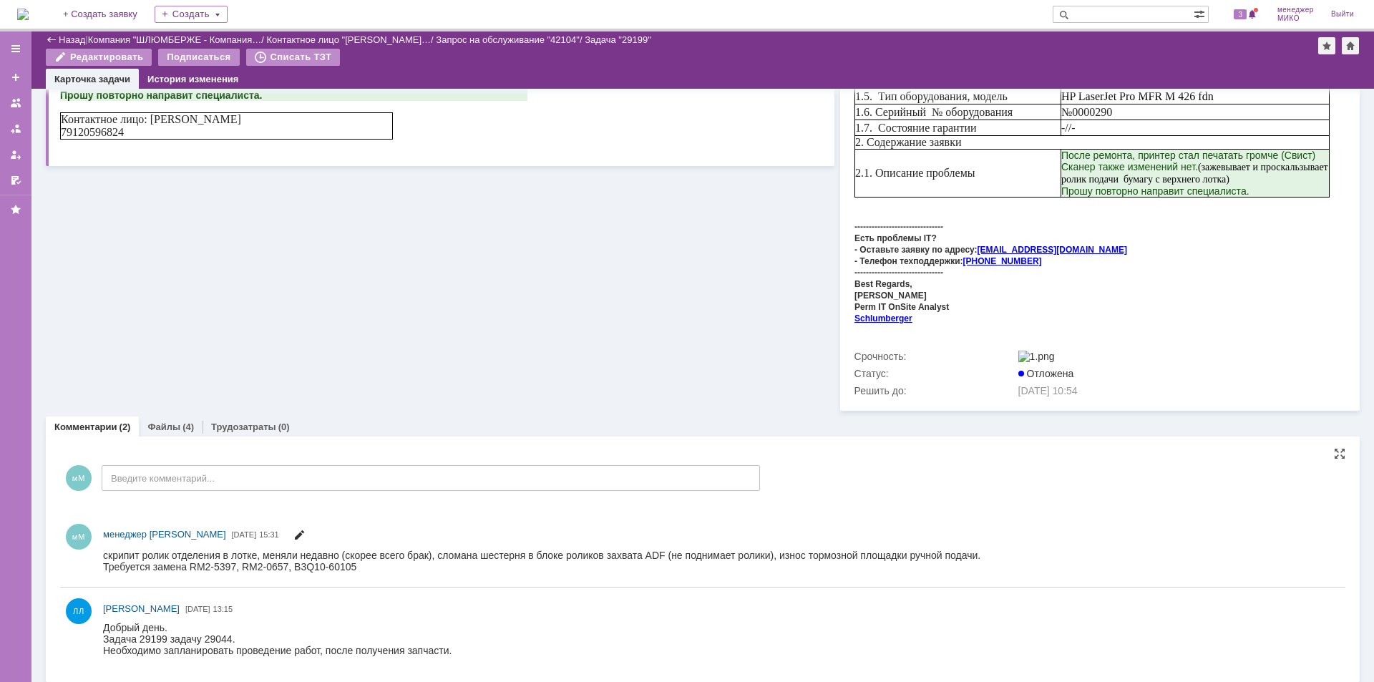
click at [293, 531] on span at bounding box center [298, 536] width 11 height 11
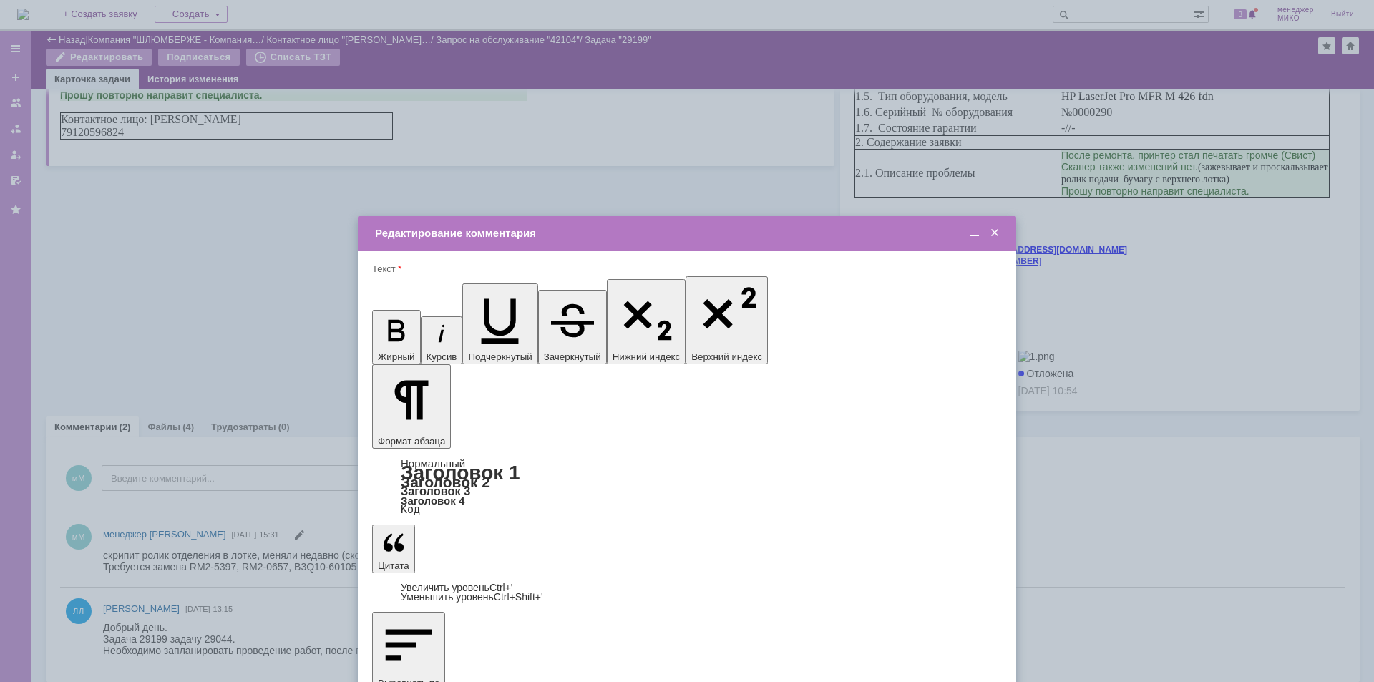
click at [997, 235] on span at bounding box center [994, 233] width 14 height 13
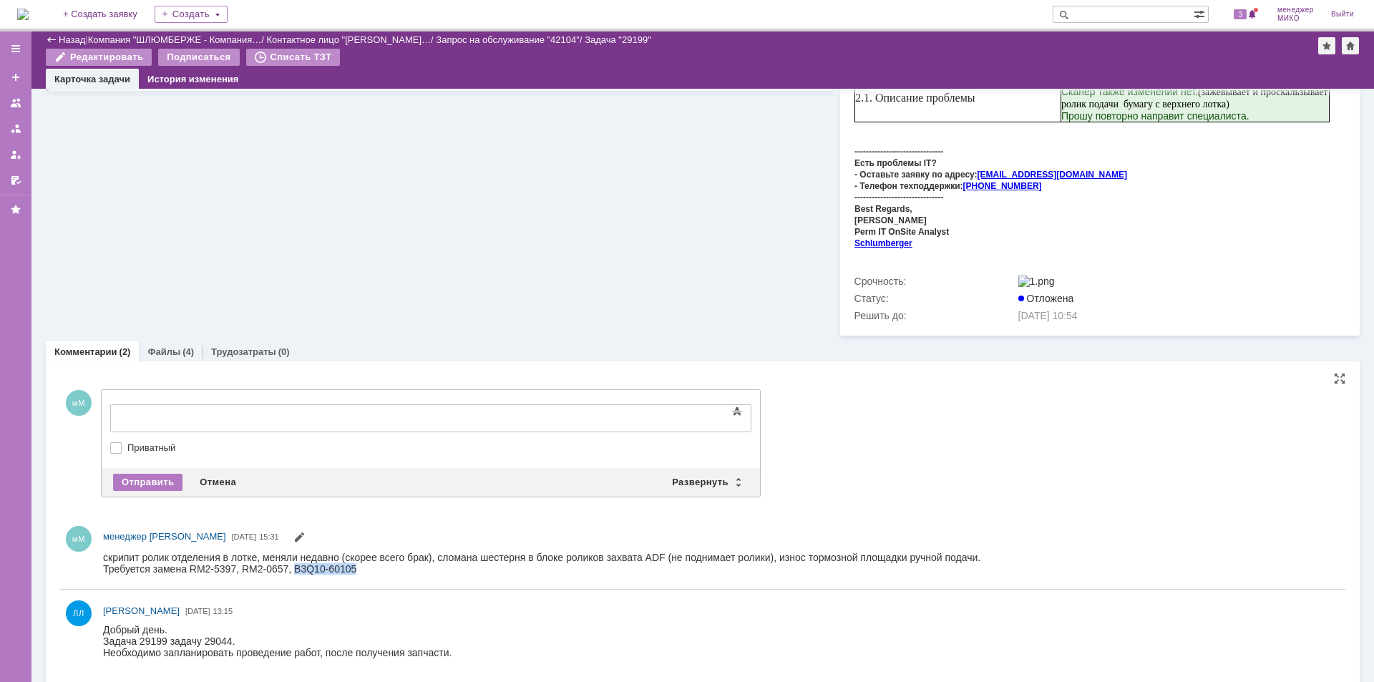
drag, startPoint x: 295, startPoint y: 567, endPoint x: 358, endPoint y: 572, distance: 63.2
click at [358, 572] on div "Требуется замена RM2-5397, RM2-0657, B3Q10-60105" at bounding box center [541, 567] width 877 height 11
copy div "B3Q10-60105"
click at [265, 418] on div at bounding box center [226, 416] width 203 height 11
drag, startPoint x: 107, startPoint y: 569, endPoint x: 186, endPoint y: 567, distance: 78.7
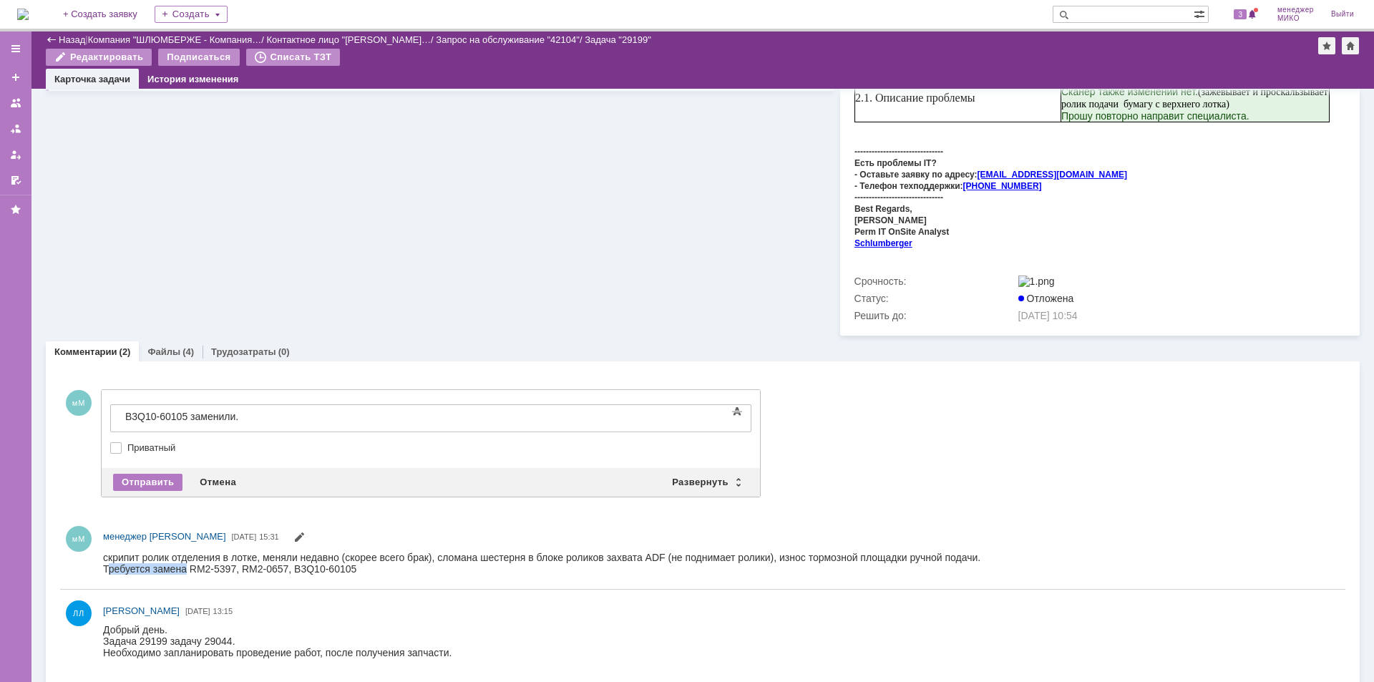
click at [186, 567] on div "Требуется замена RM2-5397, RM2-0657, B3Q10-60105" at bounding box center [541, 567] width 877 height 11
copy div "ребуется замена"
click at [261, 408] on body "B3Q10-60105 заменили." at bounding box center [226, 417] width 215 height 24
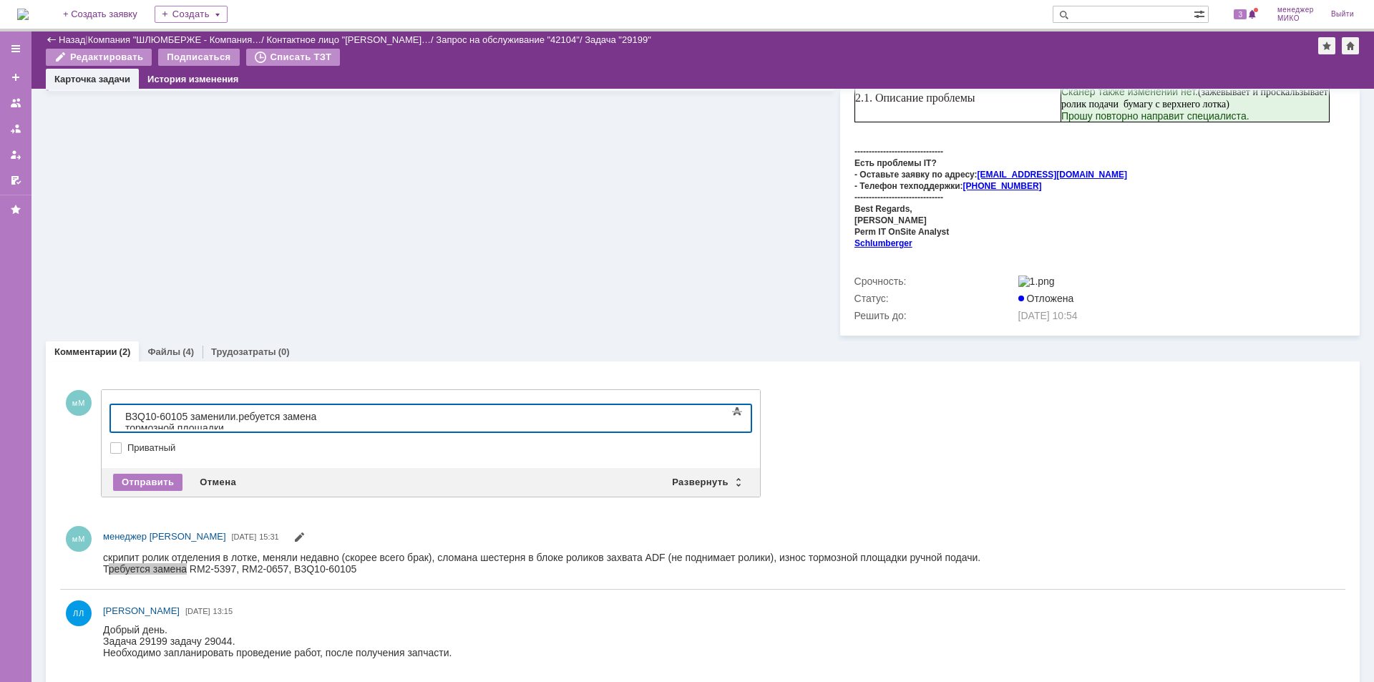
click at [243, 416] on span "ребуется замена тормозной площадки" at bounding box center [220, 422] width 191 height 23
click at [328, 419] on div "B3Q10-60105 заменили. т ребуется замена тормозной площадки" at bounding box center [226, 422] width 203 height 23
click at [334, 422] on body "B3Q10-60105 заменили. т ребуется замена тормозной площадки" at bounding box center [226, 422] width 215 height 34
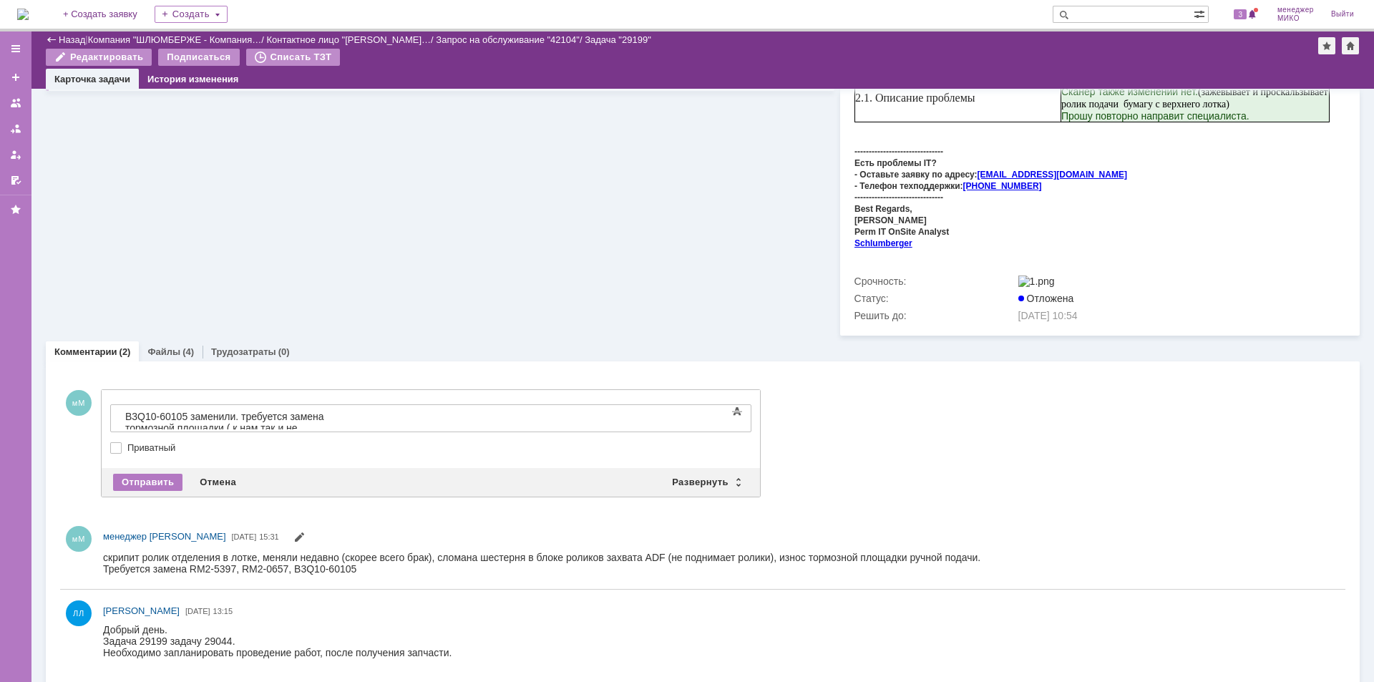
click at [250, 562] on div "Требуется замена RM2-5397, RM2-0657, B3Q10-60105" at bounding box center [541, 567] width 877 height 11
click at [328, 420] on div "B3Q10-60105 заменили. т ребуется замена тормозной площадки ( к нам так и не при…" at bounding box center [226, 428] width 203 height 34
drag, startPoint x: 190, startPoint y: 567, endPoint x: 234, endPoint y: 565, distance: 44.4
click at [234, 565] on div "Требуется замена RM2-5397, RM2-0657, B3Q10-60105" at bounding box center [541, 567] width 877 height 11
copy div "RM2-5397"
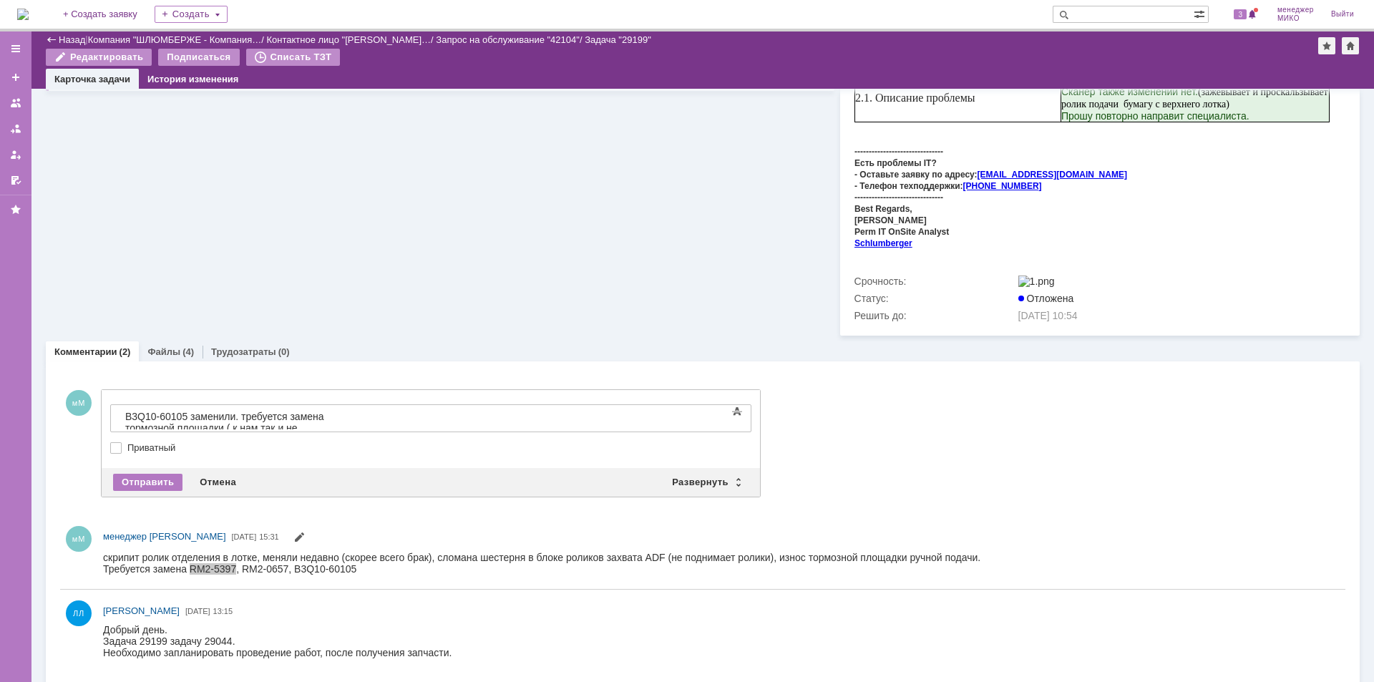
click at [328, 416] on div "B3Q10-60105 заменили. т ребуется замена тормозной площадки ( к нам так и не при…" at bounding box center [226, 428] width 203 height 34
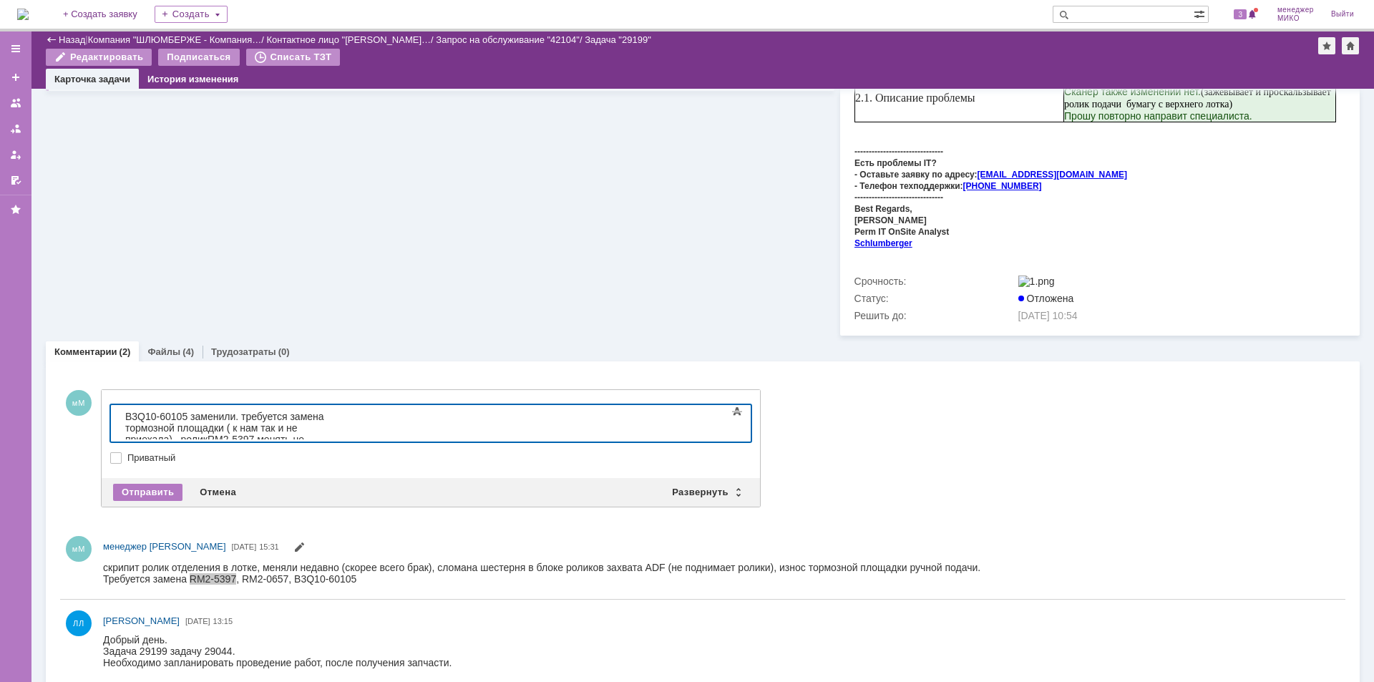
click at [295, 434] on span "RM2-5397 менять не стали ( при тесте у специалиста [PERSON_NAME] небыло" at bounding box center [214, 451] width 179 height 34
click at [328, 431] on div "B3Q10-60105 заменили. т ребуется замена тормозной площадки ( к нам так и не при…" at bounding box center [226, 439] width 203 height 57
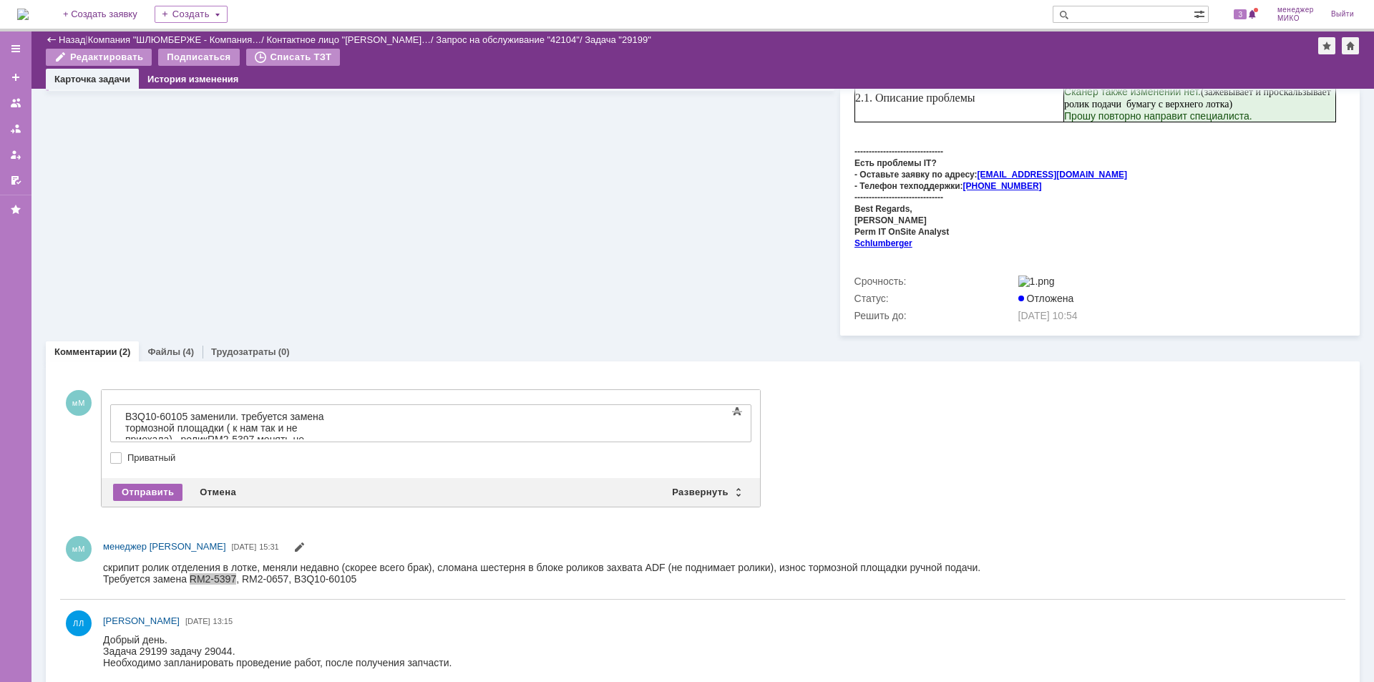
click at [156, 484] on div "Отправить" at bounding box center [147, 492] width 69 height 17
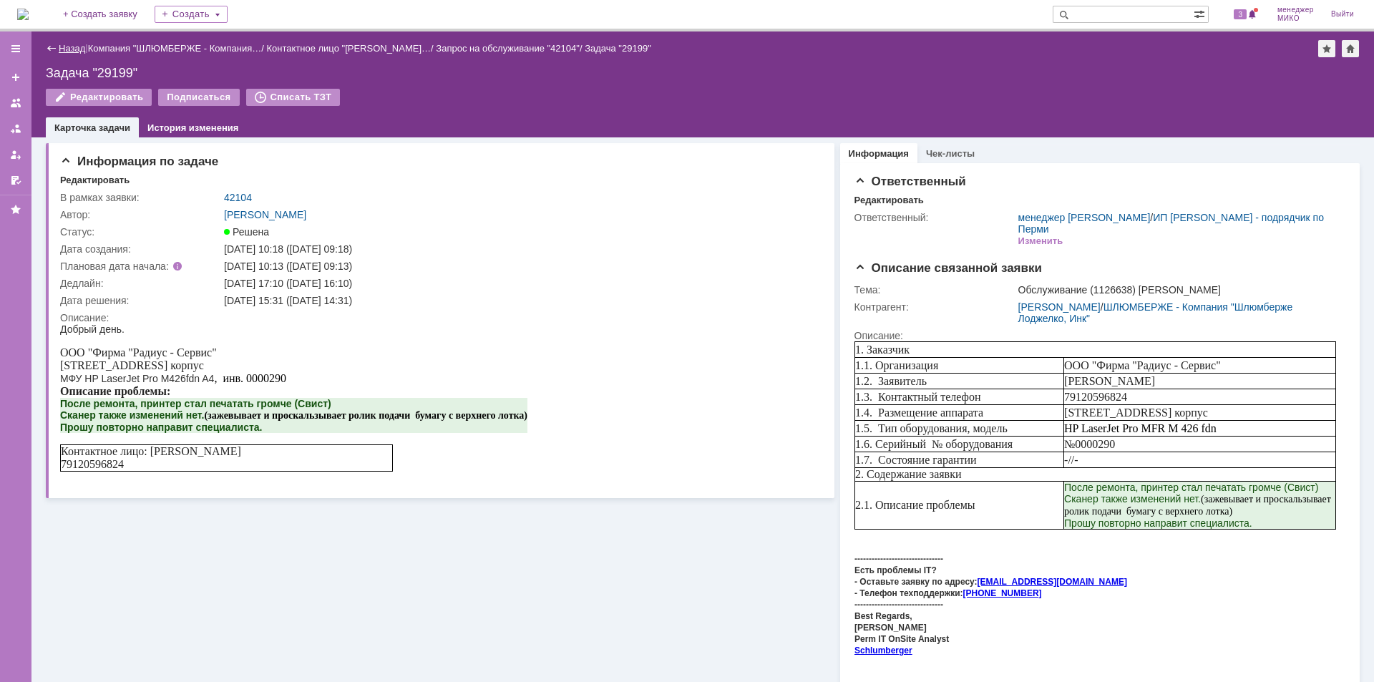
click at [69, 49] on link "Назад" at bounding box center [72, 48] width 26 height 11
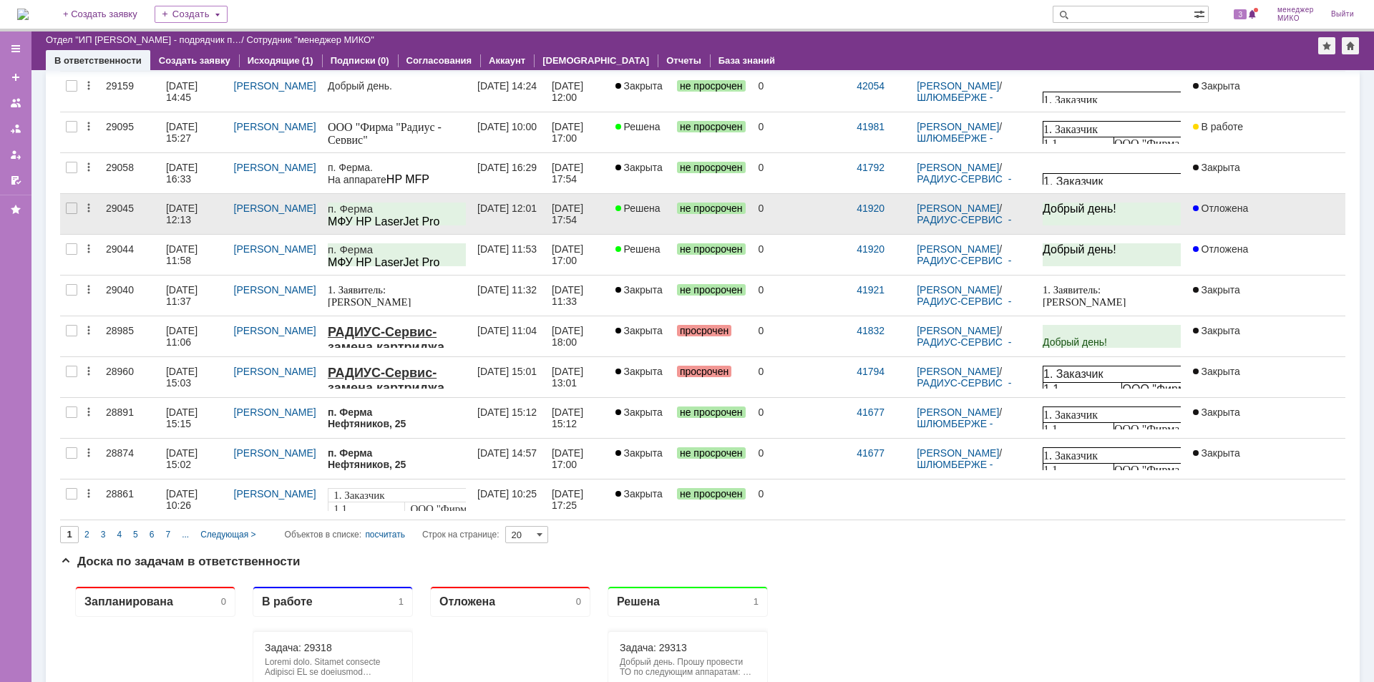
click at [123, 208] on div "29045" at bounding box center [130, 207] width 49 height 11
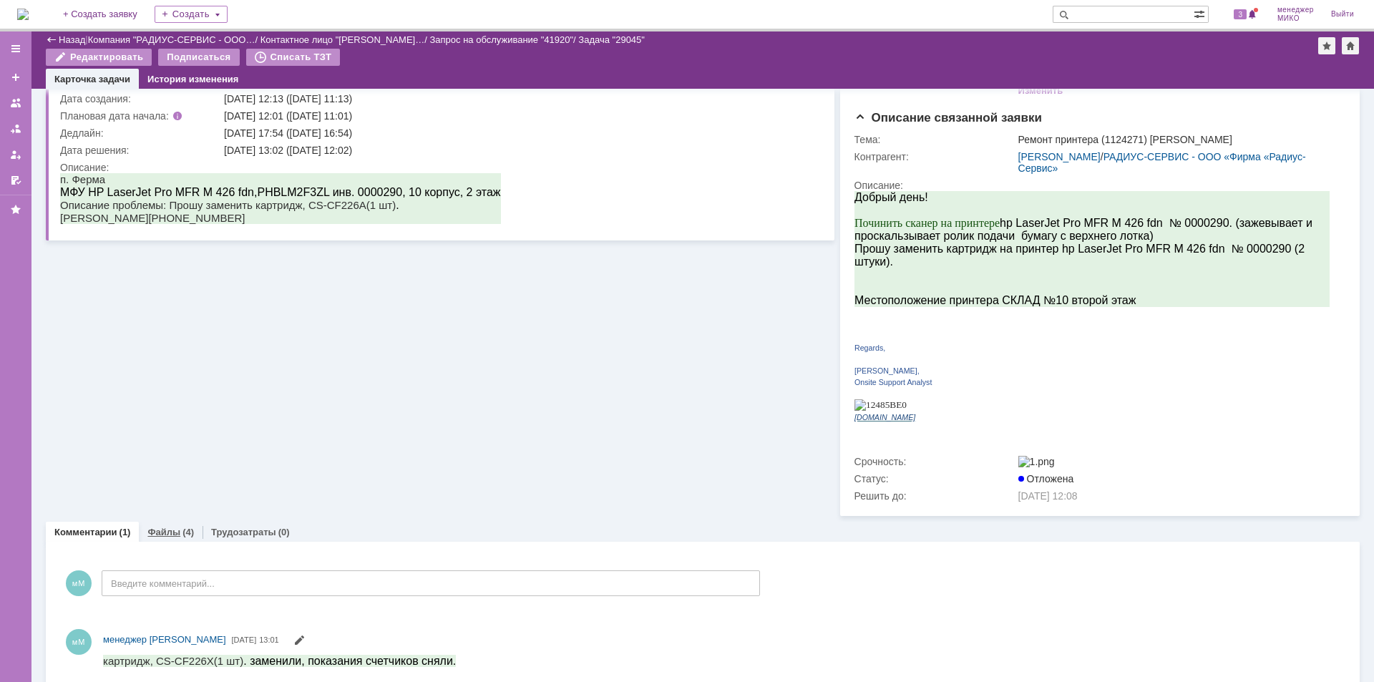
click at [165, 527] on link "Файлы" at bounding box center [163, 532] width 33 height 11
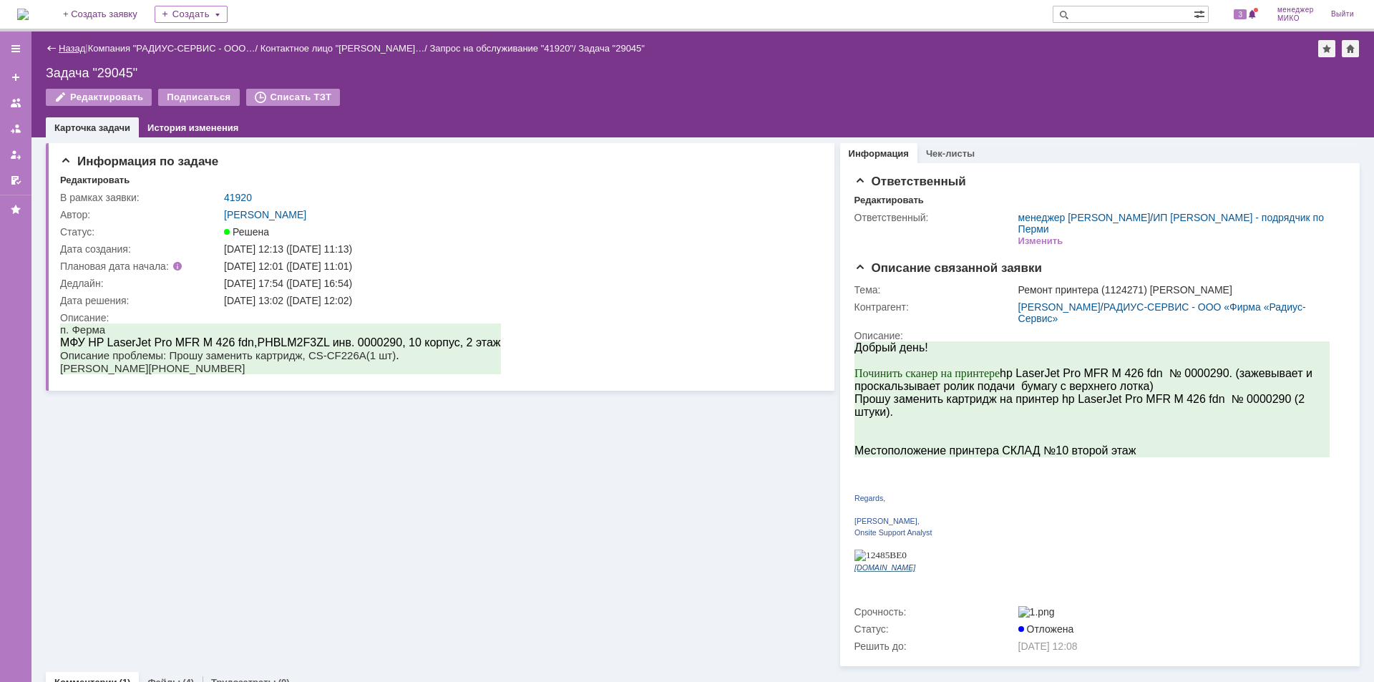
click at [65, 50] on link "Назад" at bounding box center [72, 48] width 26 height 11
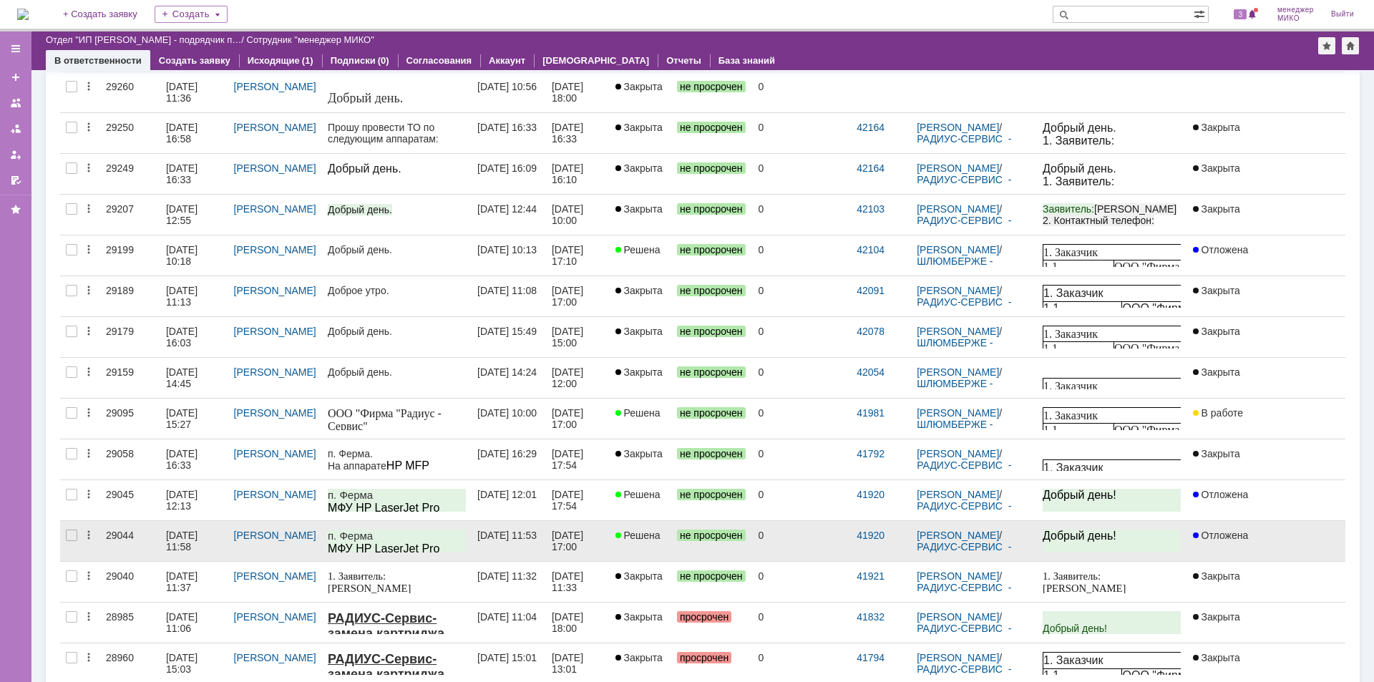
click at [124, 537] on div "29044" at bounding box center [130, 534] width 49 height 11
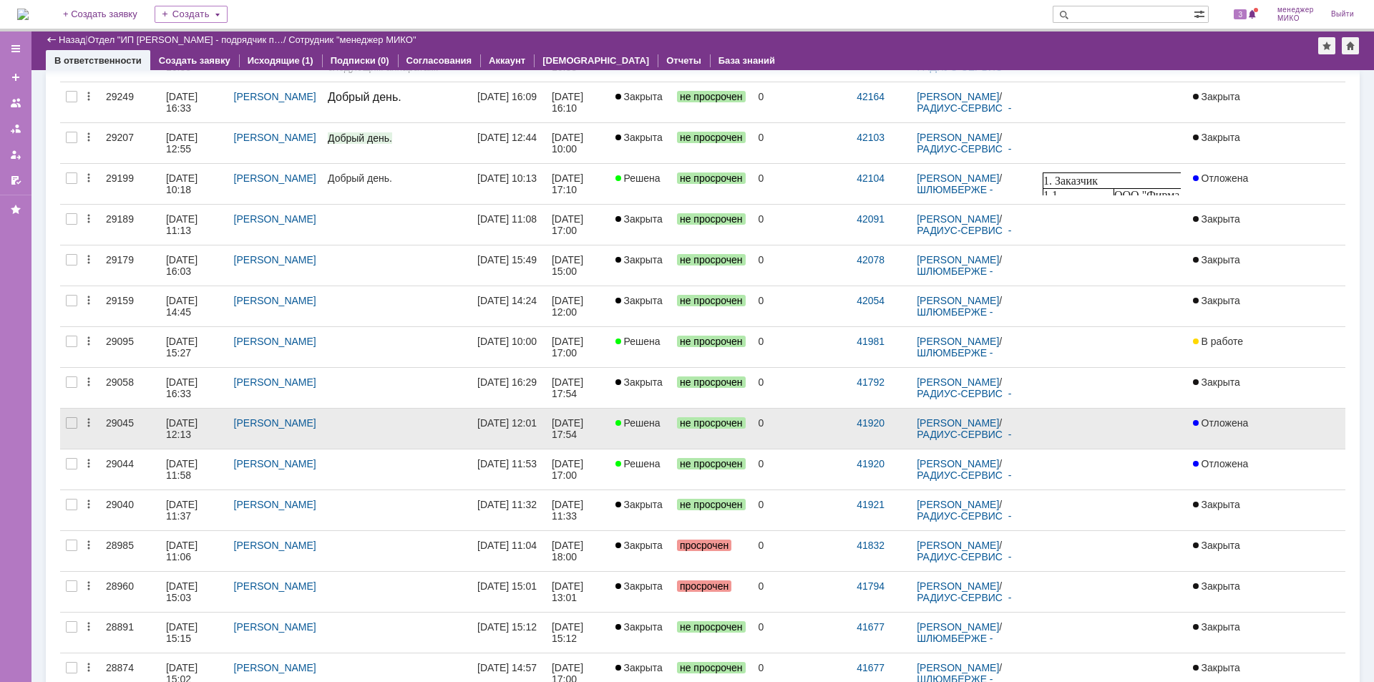
click at [109, 425] on div "29045" at bounding box center [130, 422] width 49 height 11
